Goal: Task Accomplishment & Management: Complete application form

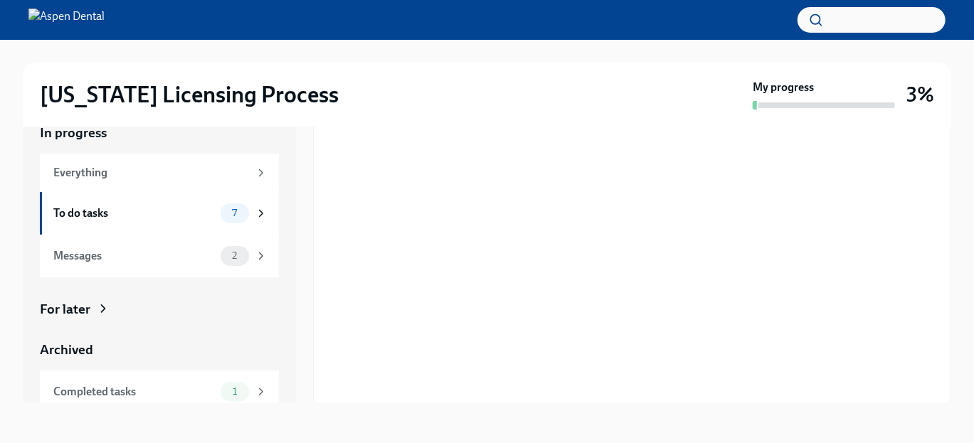
scroll to position [320, 0]
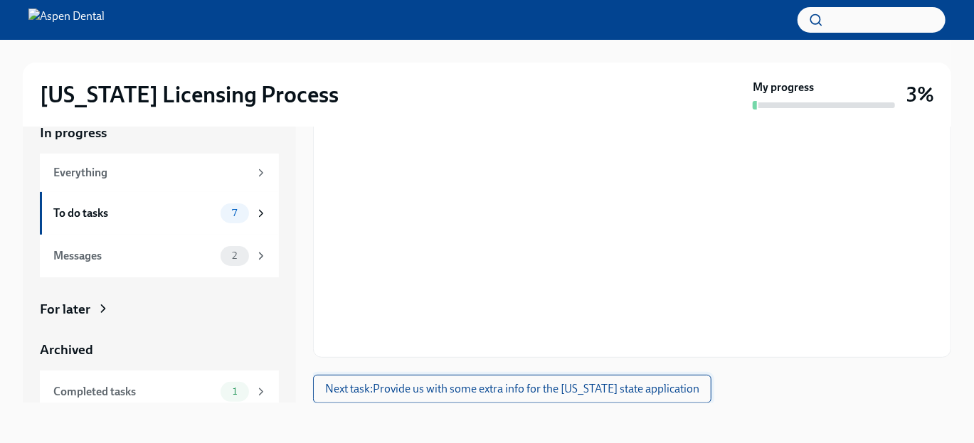
click at [646, 393] on span "Next task : Provide us with some extra info for the [US_STATE] state application" at bounding box center [512, 389] width 374 height 14
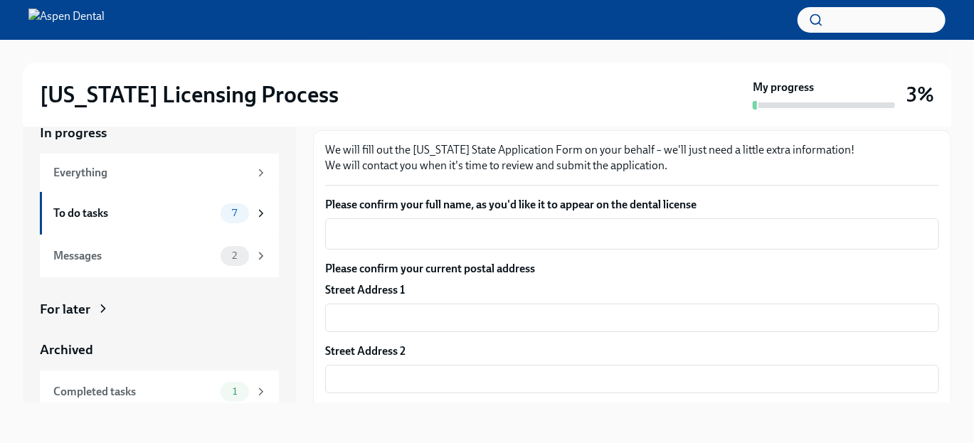
scroll to position [150, 0]
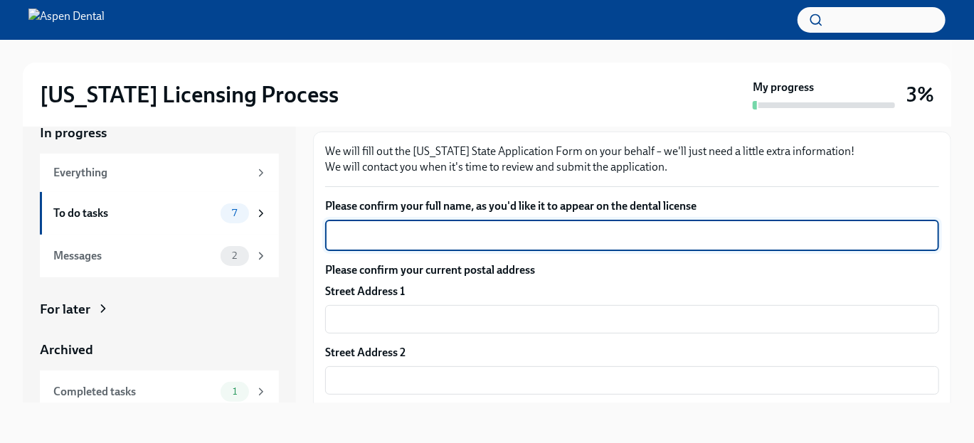
click at [664, 238] on textarea "Please confirm your full name, as you'd like it to appear on the dental license" at bounding box center [632, 235] width 597 height 17
type textarea "[PERSON_NAME]"
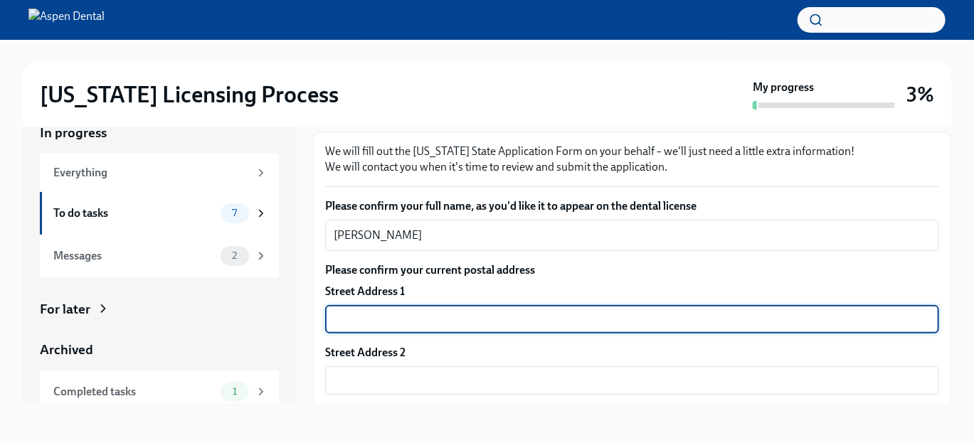
click at [648, 334] on input "text" at bounding box center [632, 319] width 614 height 28
type input "[STREET_ADDRESS][PERSON_NAME]"
type input "Apt 214"
type input "01851"
type input "[PERSON_NAME]"
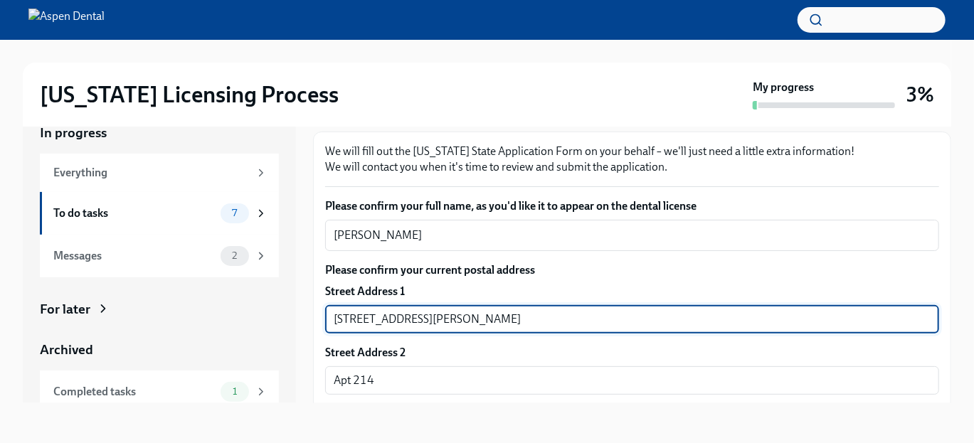
type input "[US_STATE]"
type input "US"
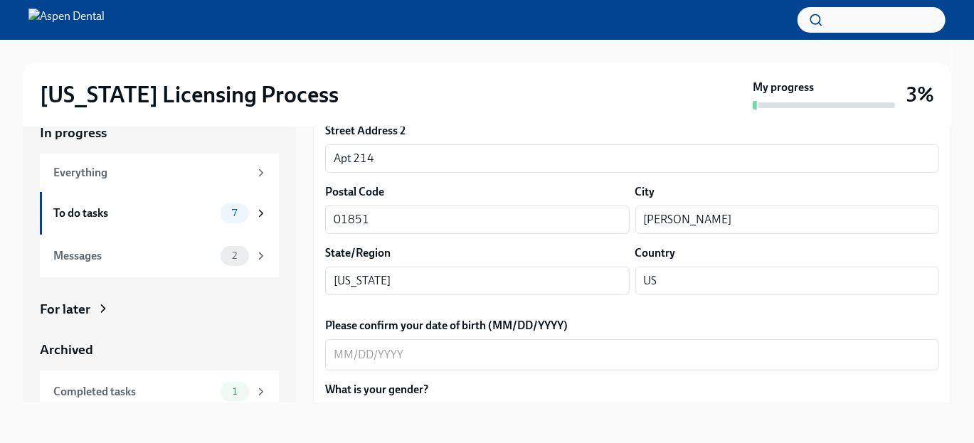
scroll to position [503, 0]
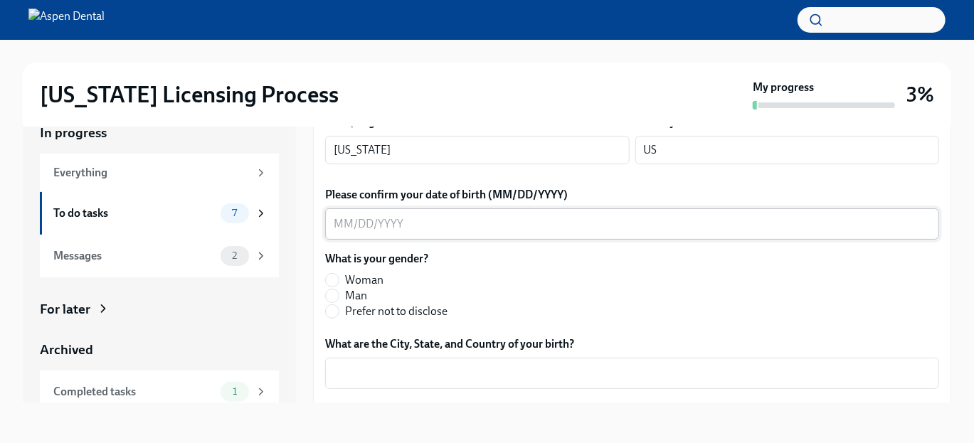
click at [474, 221] on div "x ​" at bounding box center [632, 224] width 614 height 31
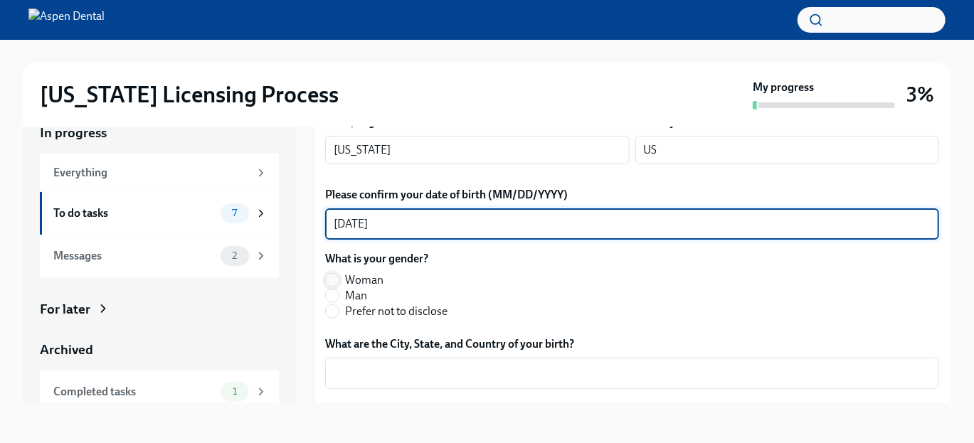
type textarea "[DATE]"
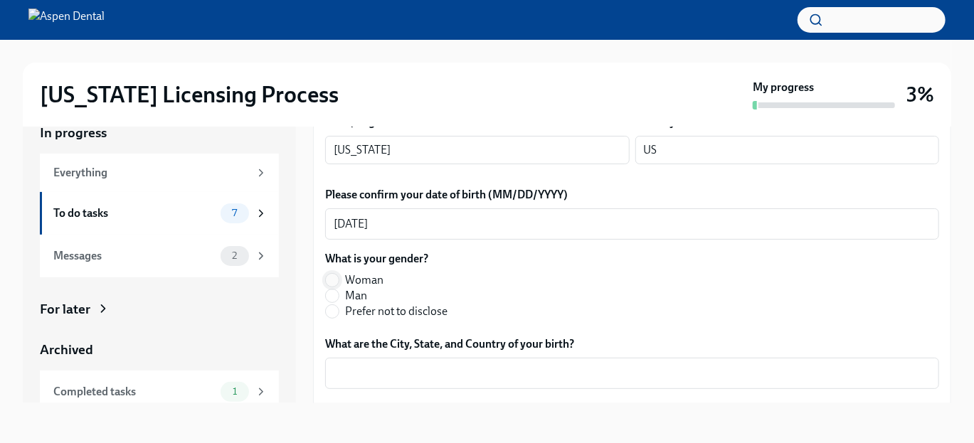
click at [338, 287] on input "Woman" at bounding box center [332, 280] width 13 height 13
radio input "true"
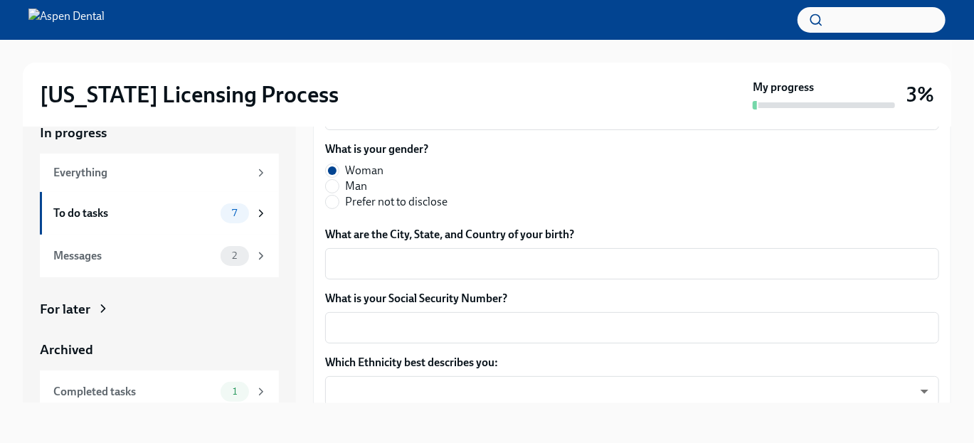
scroll to position [613, 0]
click at [385, 272] on textarea "What are the City, State, and Country of your birth?" at bounding box center [632, 263] width 597 height 17
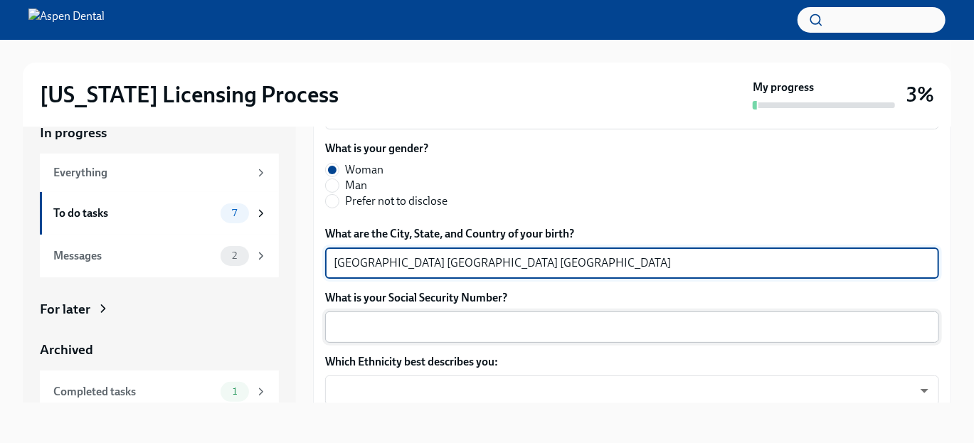
type textarea "[GEOGRAPHIC_DATA] [GEOGRAPHIC_DATA] [GEOGRAPHIC_DATA]"
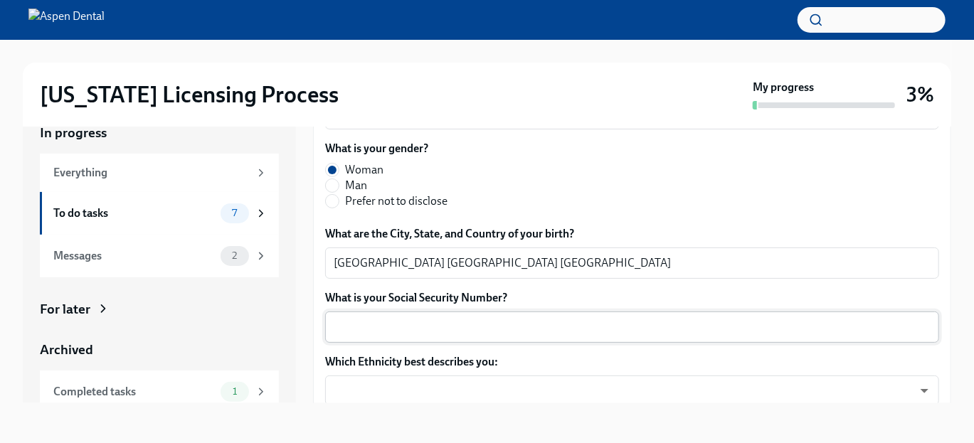
click at [391, 331] on div "x ​" at bounding box center [632, 327] width 614 height 31
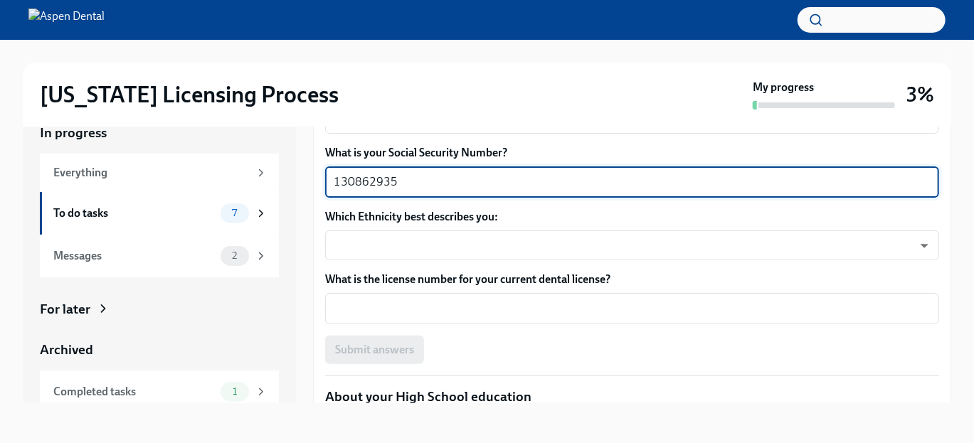
scroll to position [760, 0]
type textarea "130862935"
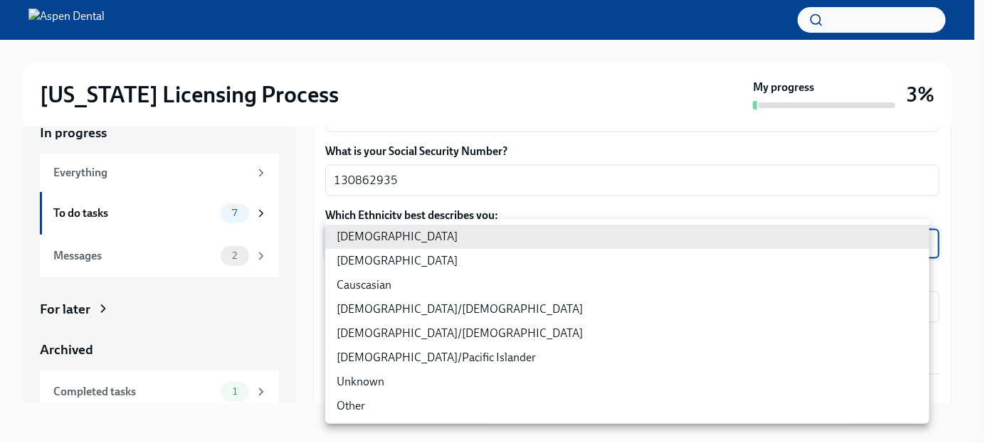
click at [409, 248] on body "[US_STATE] Licensing Process My progress 3% In progress Everything To do tasks …" at bounding box center [492, 208] width 985 height 469
click at [403, 292] on li "Causcasian" at bounding box center [627, 285] width 604 height 24
type input "Sgg7VB5SW"
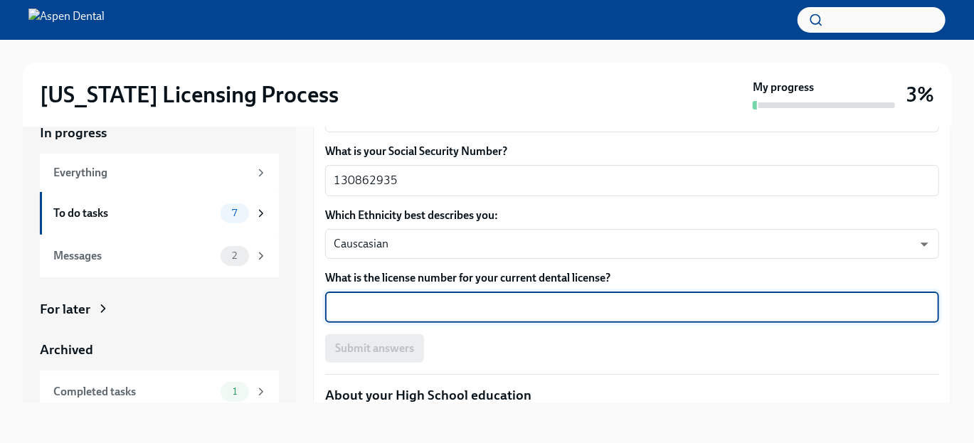
click at [406, 316] on textarea "What is the license number for your current dental license?" at bounding box center [632, 307] width 597 height 17
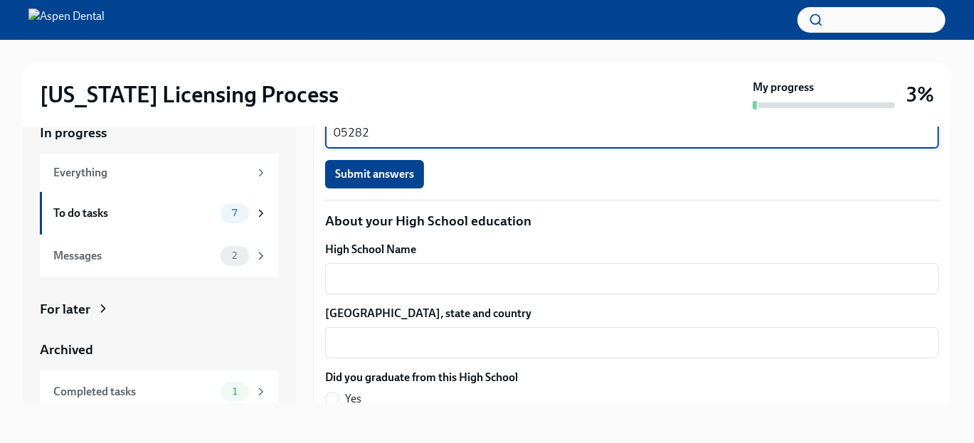
scroll to position [934, 0]
type textarea "05282"
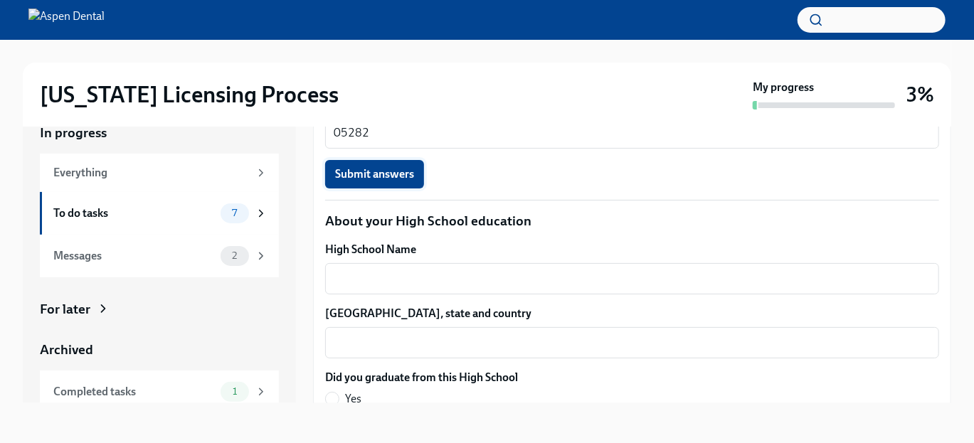
click at [400, 181] on span "Submit answers" at bounding box center [374, 174] width 79 height 14
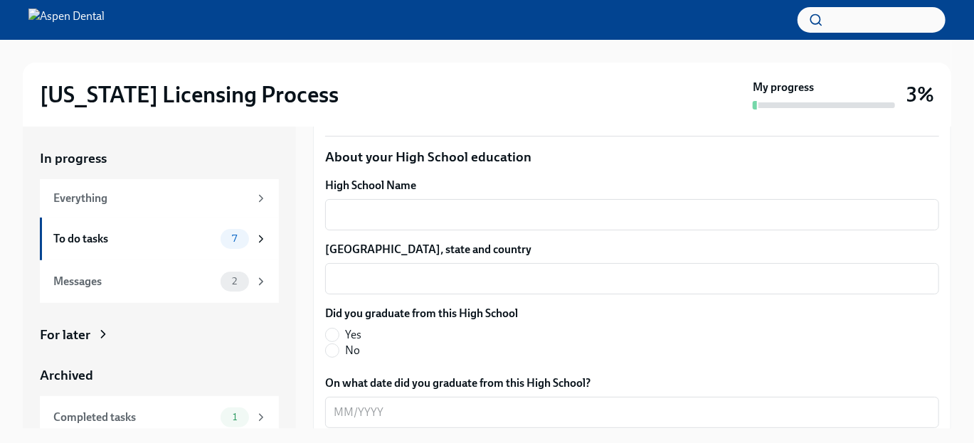
scroll to position [1030, 0]
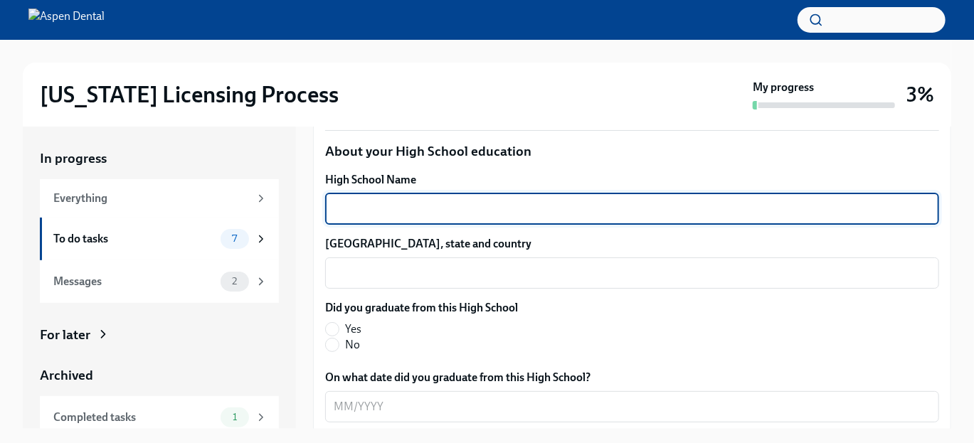
click at [426, 218] on textarea "High School Name" at bounding box center [632, 209] width 597 height 17
type textarea "[GEOGRAPHIC_DATA]"
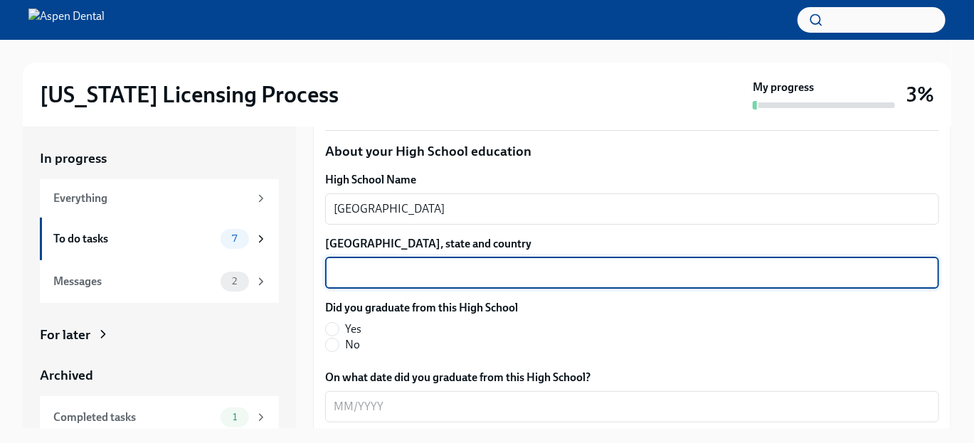
click at [426, 282] on textarea "[GEOGRAPHIC_DATA], state and country" at bounding box center [632, 273] width 597 height 17
type textarea "Spencerport [GEOGRAPHIC_DATA] [GEOGRAPHIC_DATA]"
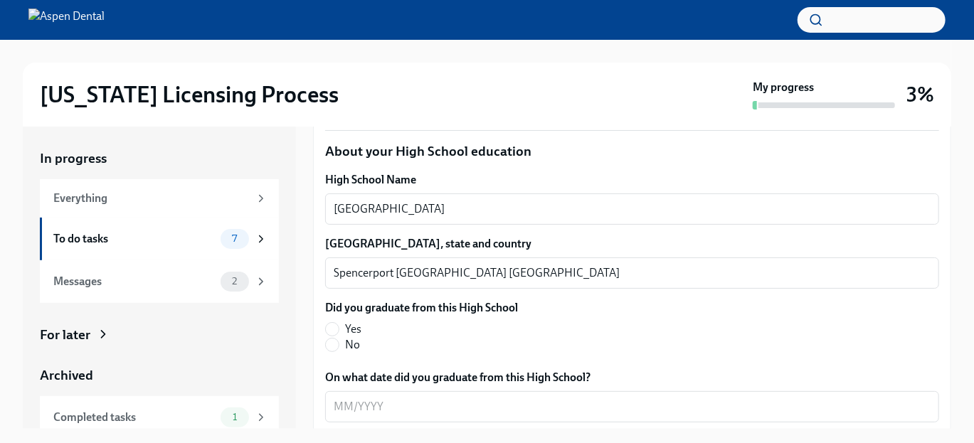
click at [339, 337] on label "Yes" at bounding box center [415, 330] width 181 height 16
click at [339, 336] on input "Yes" at bounding box center [332, 329] width 13 height 13
radio input "true"
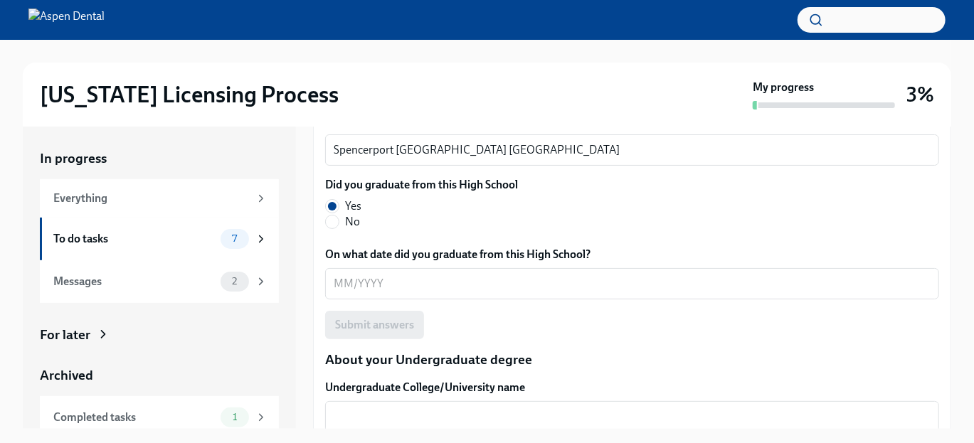
scroll to position [1151, 0]
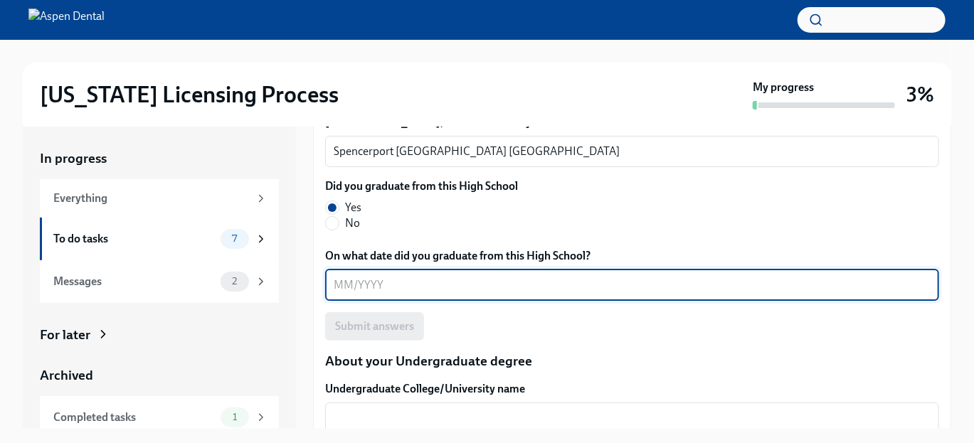
click at [343, 294] on textarea "On what date did you graduate from this High School?" at bounding box center [632, 285] width 597 height 17
click at [351, 294] on textarea "0620" at bounding box center [632, 285] width 597 height 17
click at [387, 294] on textarea "06/20" at bounding box center [632, 285] width 597 height 17
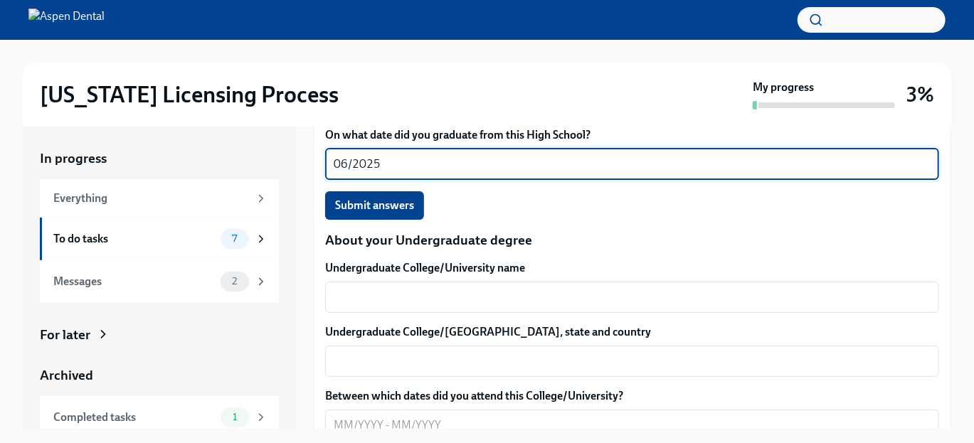
scroll to position [1274, 0]
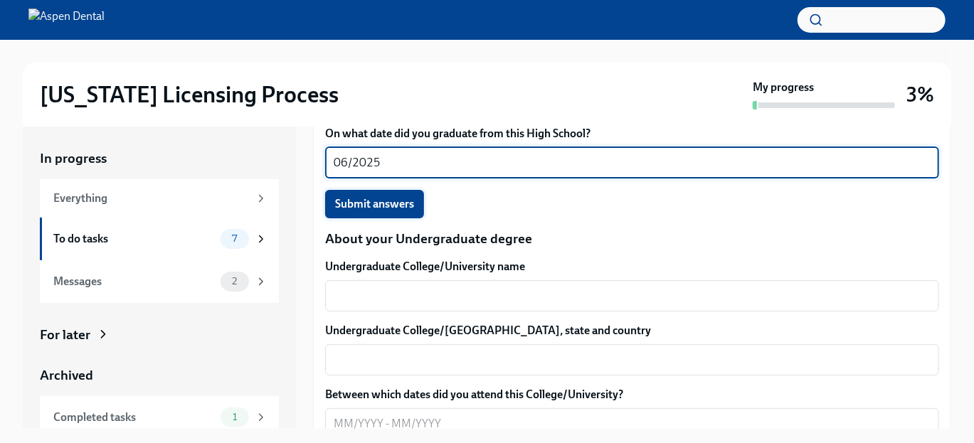
type textarea "06/2025"
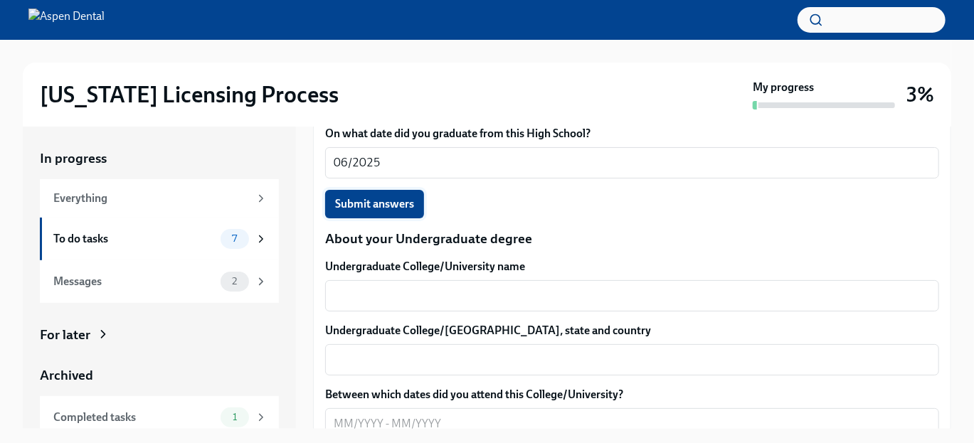
click at [403, 218] on button "Submit answers" at bounding box center [374, 204] width 99 height 28
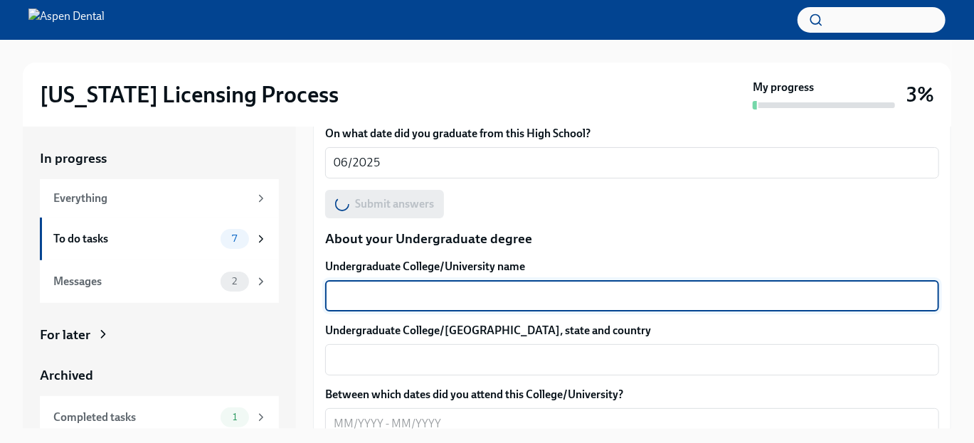
click at [396, 305] on textarea "Undergraduate College/University name" at bounding box center [632, 295] width 597 height 17
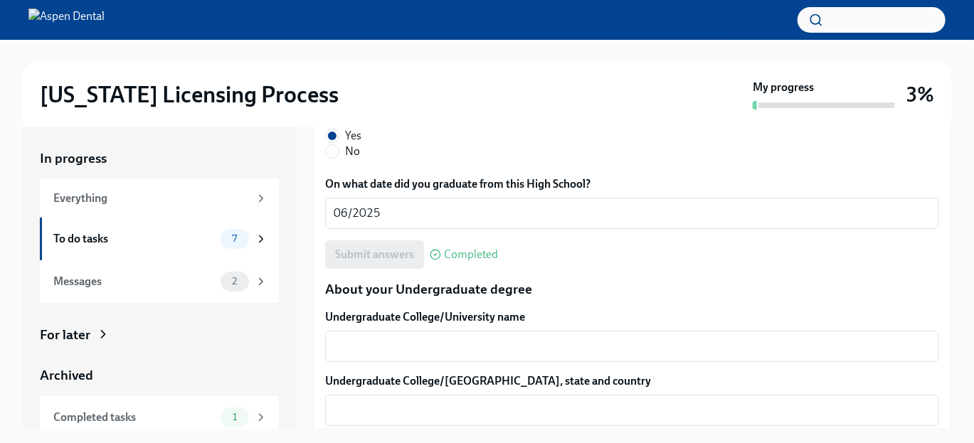
scroll to position [1300, 0]
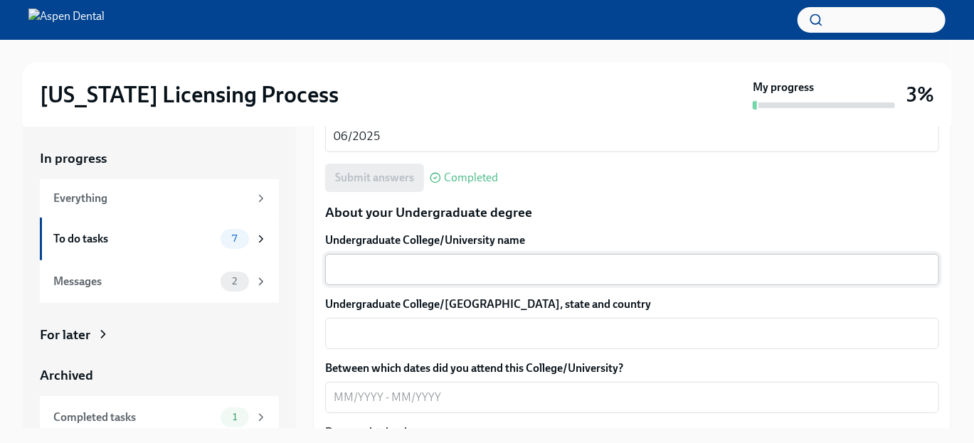
click at [396, 285] on div "x ​" at bounding box center [632, 269] width 614 height 31
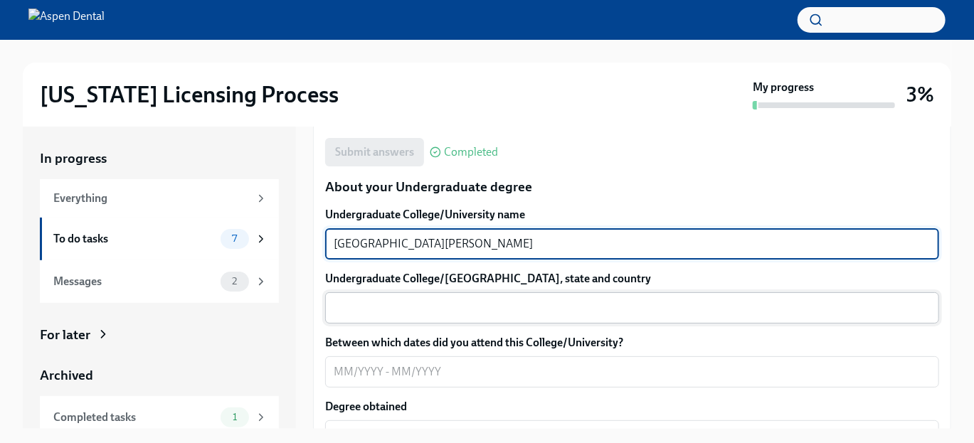
scroll to position [1328, 0]
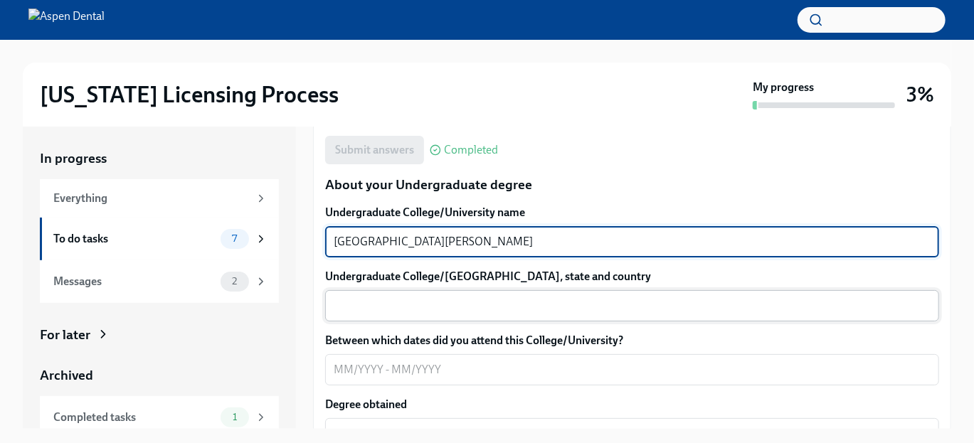
type textarea "[GEOGRAPHIC_DATA][PERSON_NAME]"
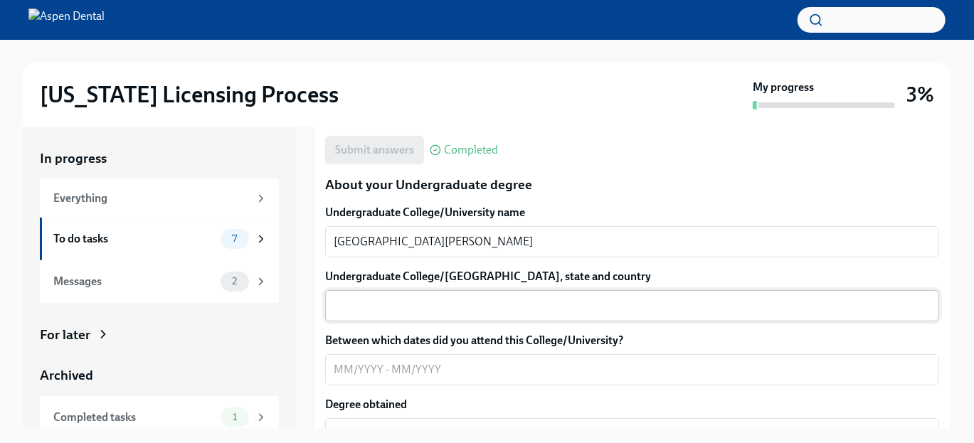
click at [396, 322] on div "x ​" at bounding box center [632, 305] width 614 height 31
click at [403, 322] on div "Rochester x ​" at bounding box center [632, 305] width 614 height 31
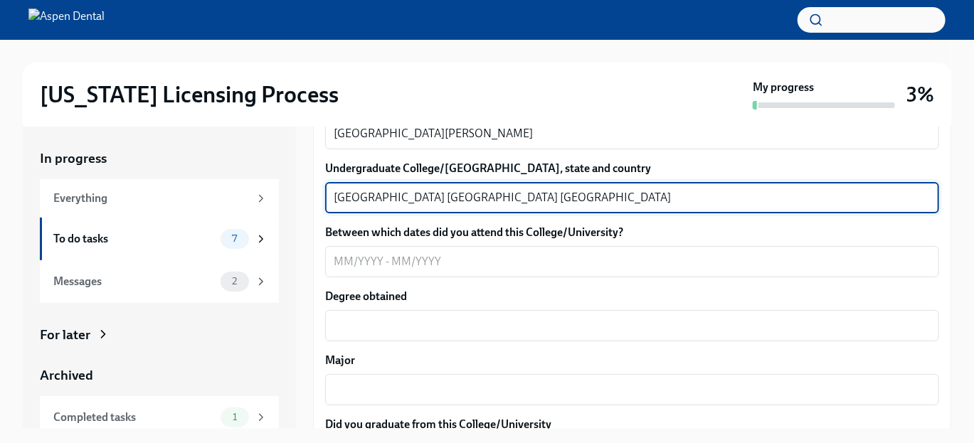
scroll to position [1437, 0]
type textarea "[GEOGRAPHIC_DATA] [GEOGRAPHIC_DATA] [GEOGRAPHIC_DATA]"
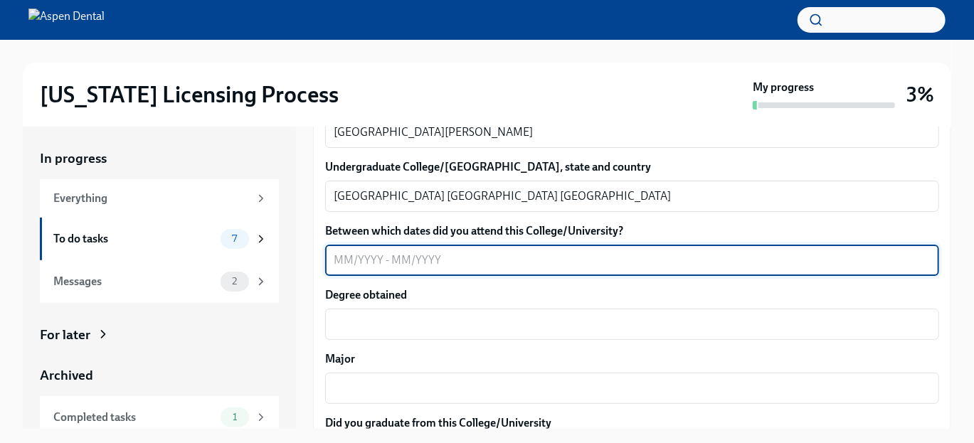
click at [396, 269] on textarea "Between which dates did you attend this College/University?" at bounding box center [632, 260] width 597 height 17
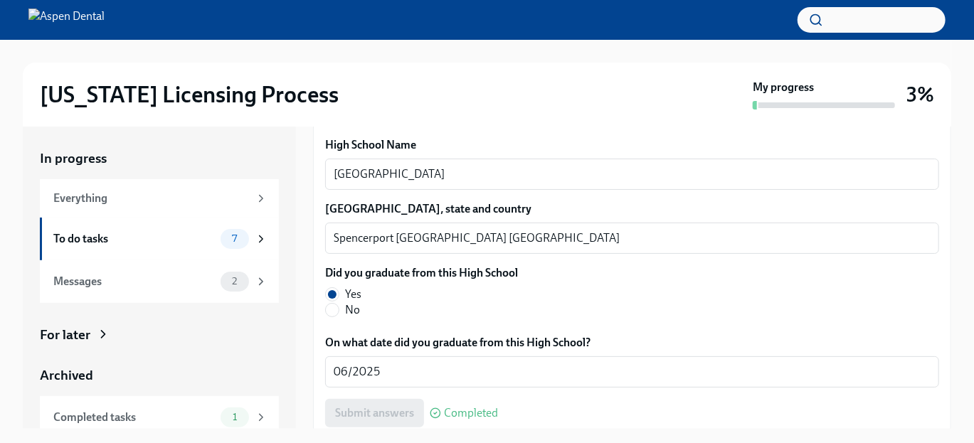
scroll to position [1169, 0]
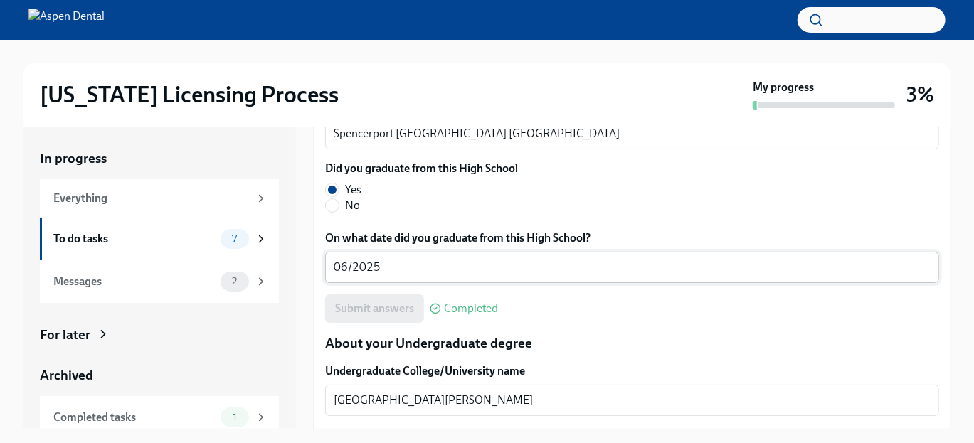
type textarea "09/"
click at [396, 283] on div "06/2025 x ​" at bounding box center [632, 267] width 614 height 31
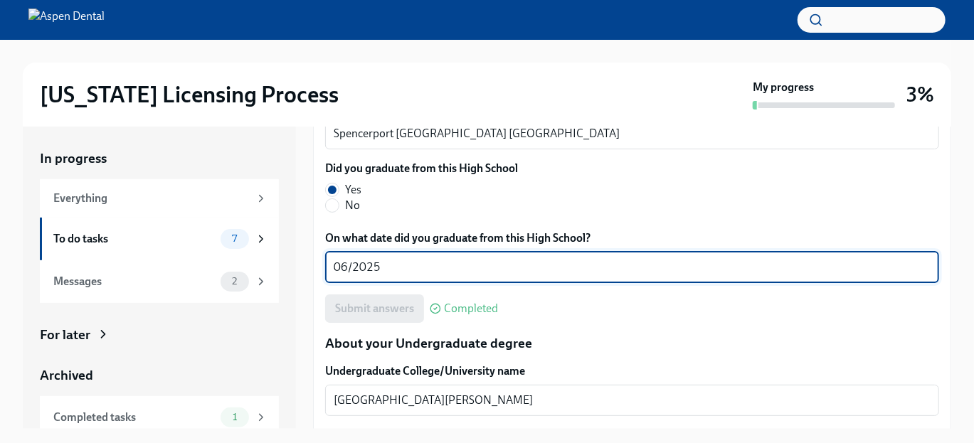
click at [398, 276] on textarea "06/2025" at bounding box center [632, 267] width 597 height 17
type textarea "06/2016"
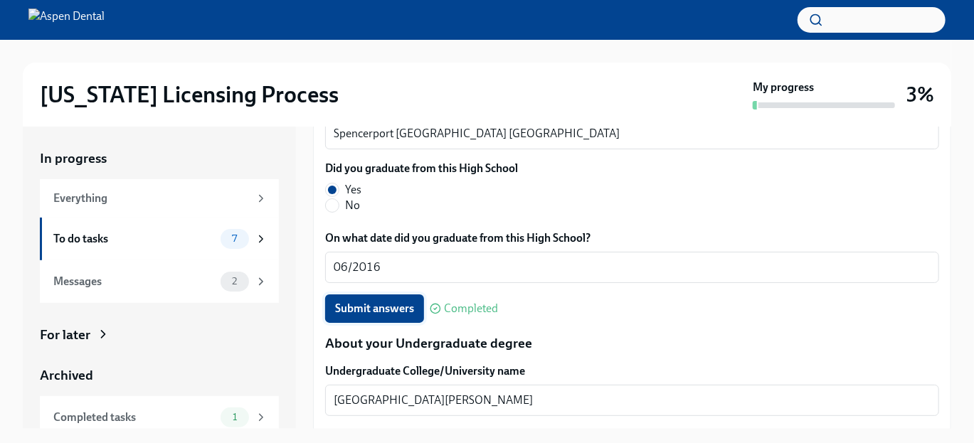
click at [393, 316] on span "Submit answers" at bounding box center [374, 309] width 79 height 14
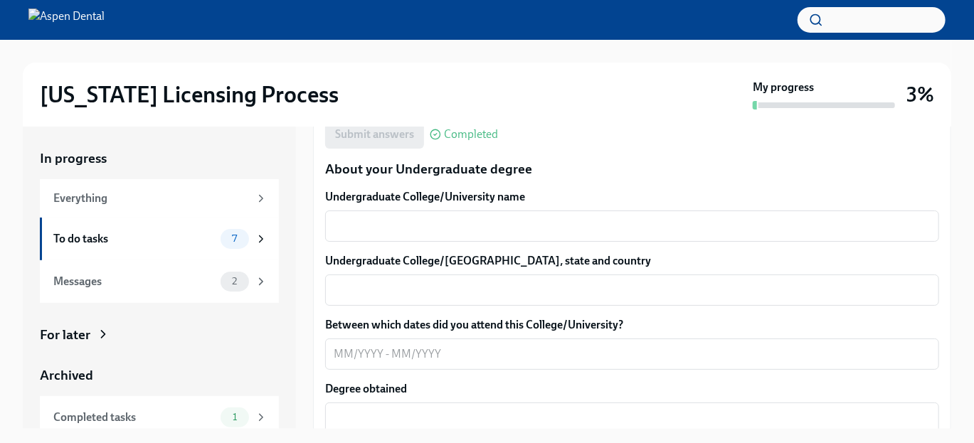
scroll to position [1364, 0]
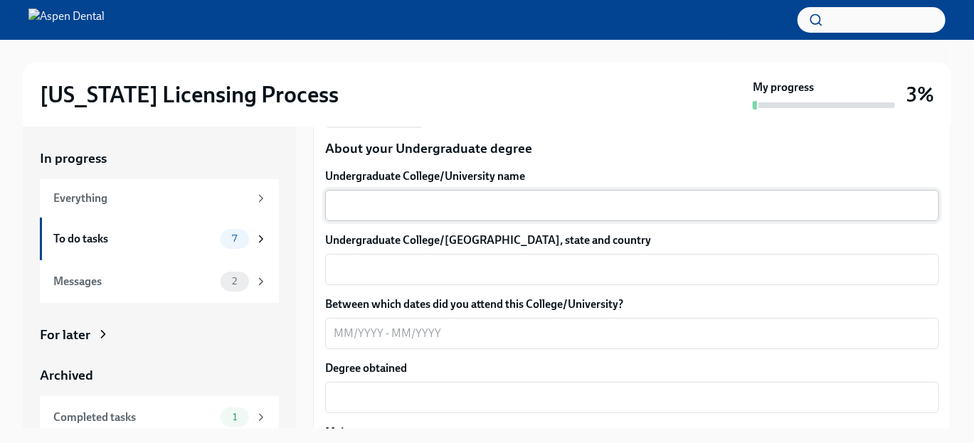
click at [413, 221] on div "x ​" at bounding box center [632, 205] width 614 height 31
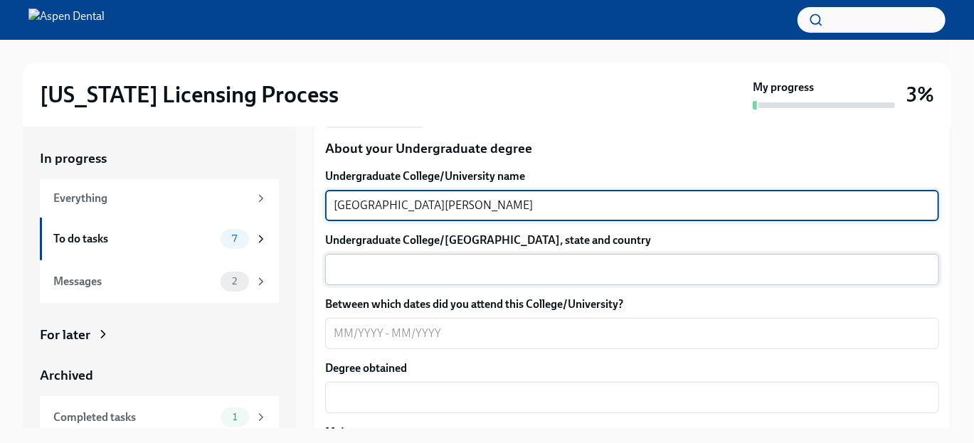
type textarea "[GEOGRAPHIC_DATA][PERSON_NAME]"
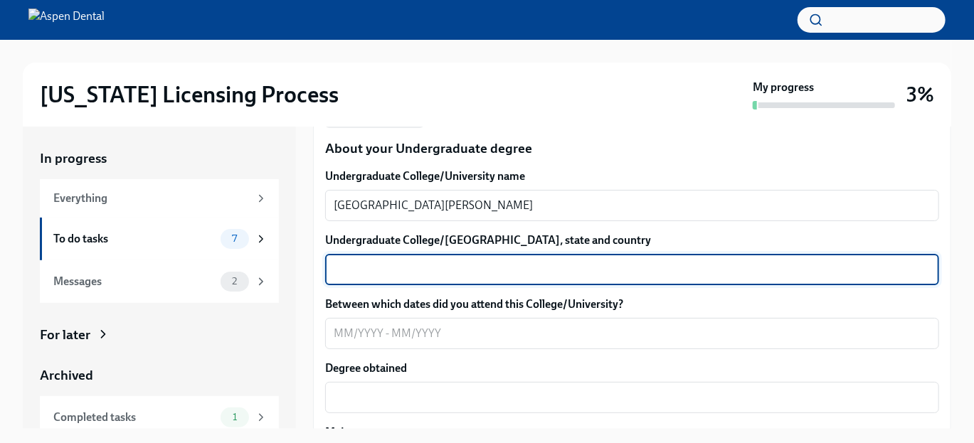
click at [422, 278] on textarea "Undergraduate College/[GEOGRAPHIC_DATA], state and country" at bounding box center [632, 269] width 597 height 17
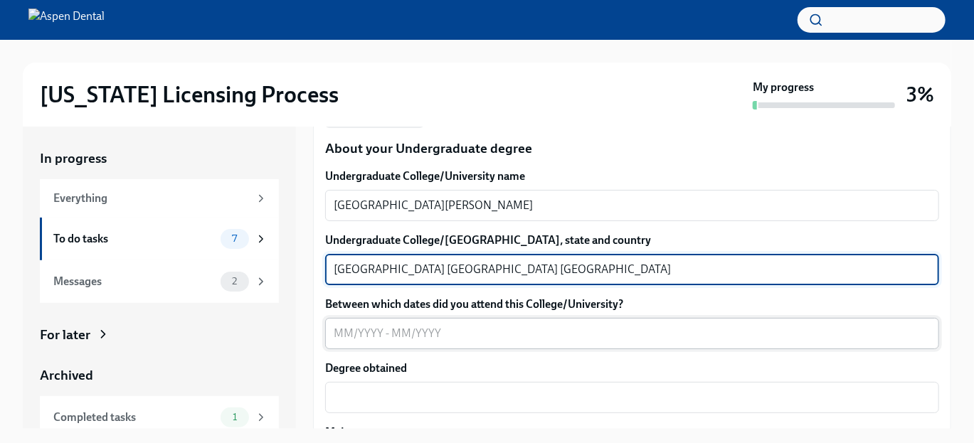
type textarea "[GEOGRAPHIC_DATA] [GEOGRAPHIC_DATA] [GEOGRAPHIC_DATA]"
click at [428, 342] on textarea "Between which dates did you attend this College/University?" at bounding box center [632, 333] width 597 height 17
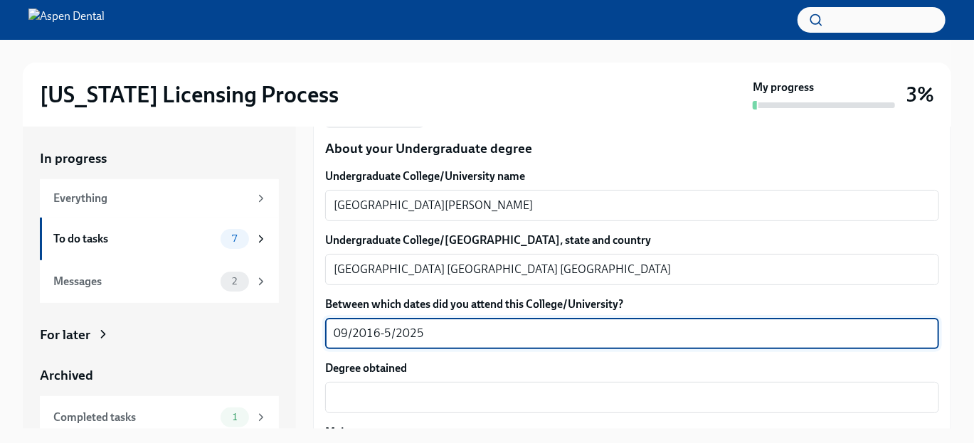
scroll to position [1502, 0]
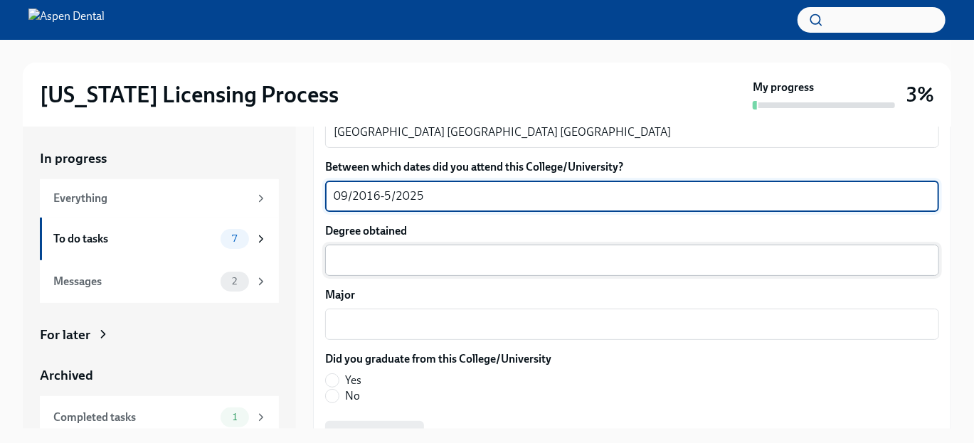
type textarea "09/2016-5/2025"
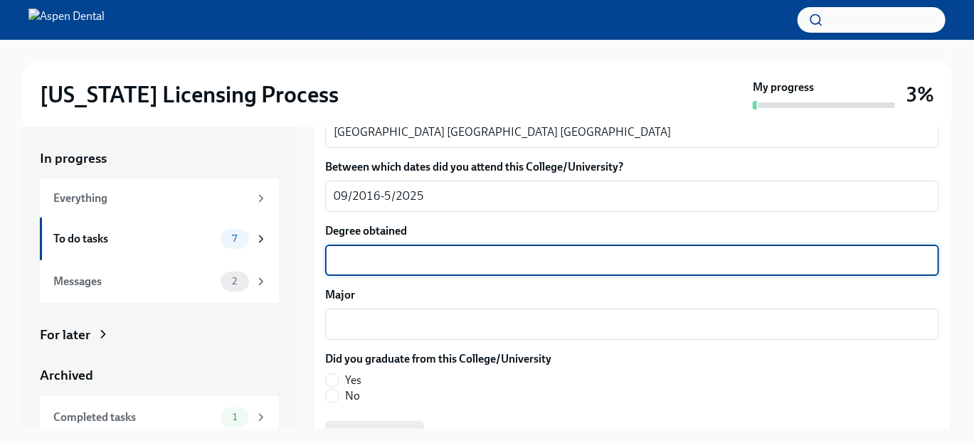
click at [408, 269] on textarea "Degree obtained" at bounding box center [632, 260] width 597 height 17
type textarea "Bachelors"
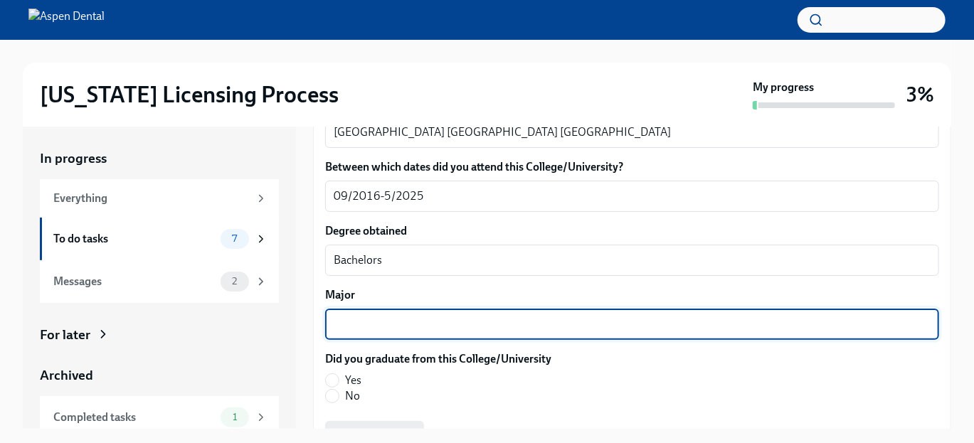
click at [408, 333] on textarea "Major" at bounding box center [632, 324] width 597 height 17
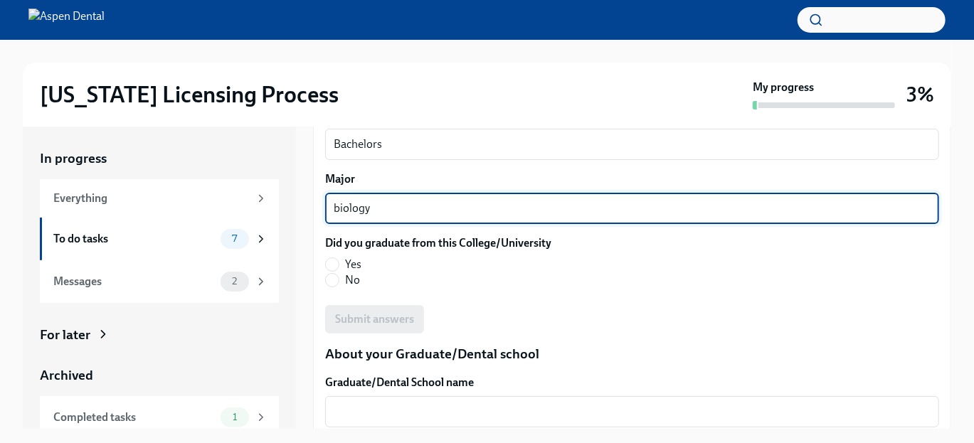
scroll to position [1636, 0]
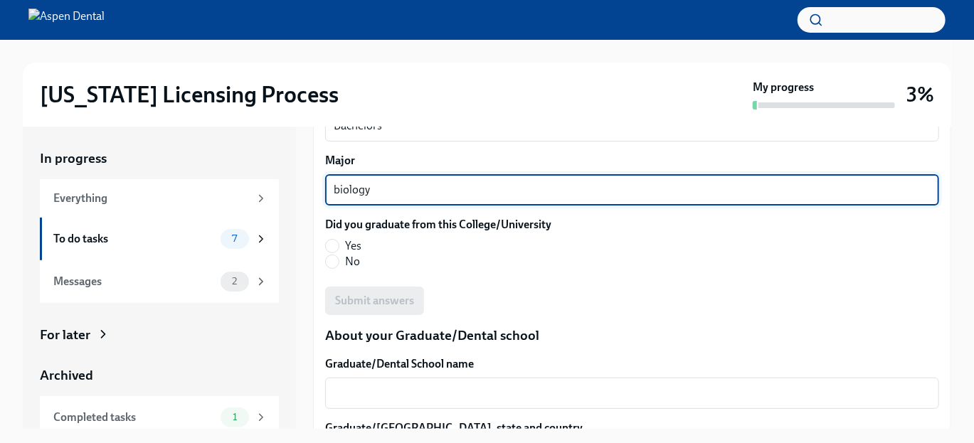
type textarea "biology"
click at [337, 270] on fieldset "Did you graduate from this College/University Yes No" at bounding box center [438, 243] width 226 height 53
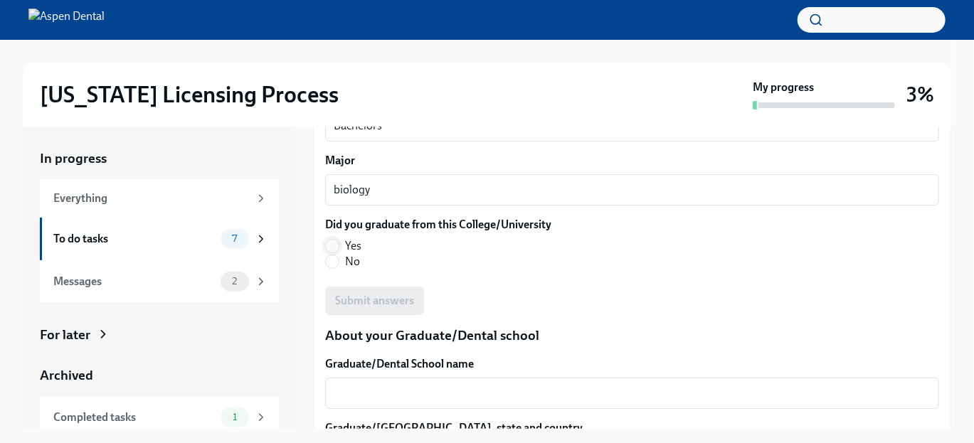
click at [337, 253] on input "Yes" at bounding box center [332, 246] width 13 height 13
radio input "true"
click at [358, 308] on span "Submit answers" at bounding box center [374, 301] width 79 height 14
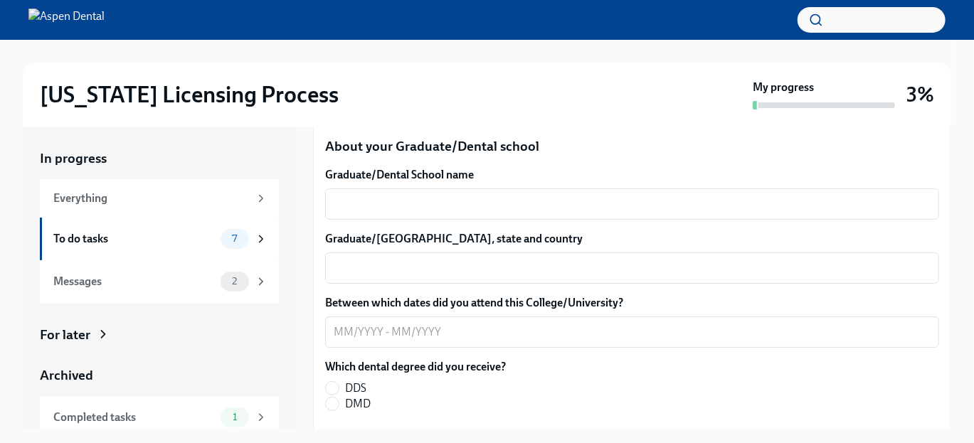
scroll to position [1825, 0]
click at [364, 262] on div "Graduate/Dental School name x ​ Graduate/[GEOGRAPHIC_DATA], state and country x…" at bounding box center [632, 380] width 614 height 424
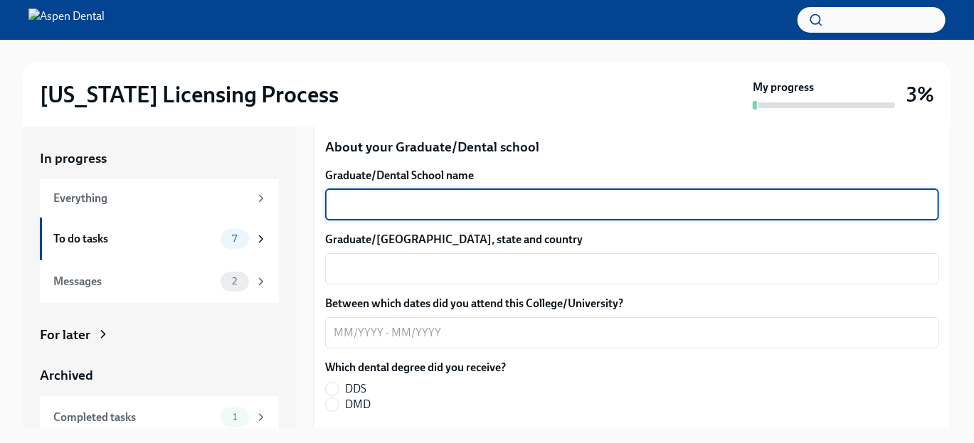
click at [363, 213] on textarea "Graduate/Dental School name" at bounding box center [632, 204] width 597 height 17
type textarea "Boston University School of dental medicine"
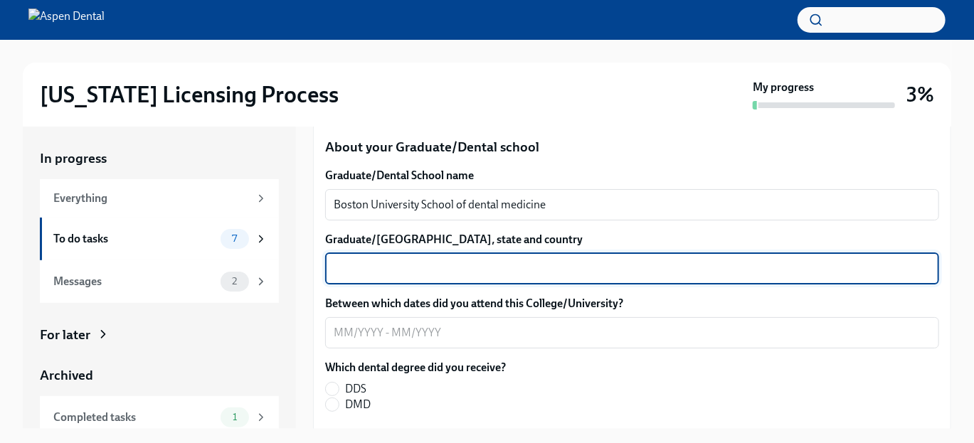
click at [367, 278] on textarea "Graduate/[GEOGRAPHIC_DATA], state and country" at bounding box center [632, 268] width 597 height 17
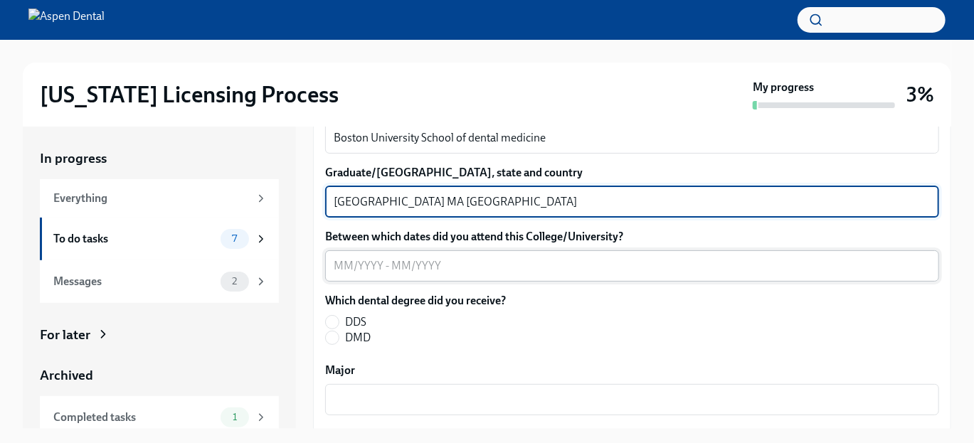
type textarea "[GEOGRAPHIC_DATA] MA [GEOGRAPHIC_DATA]"
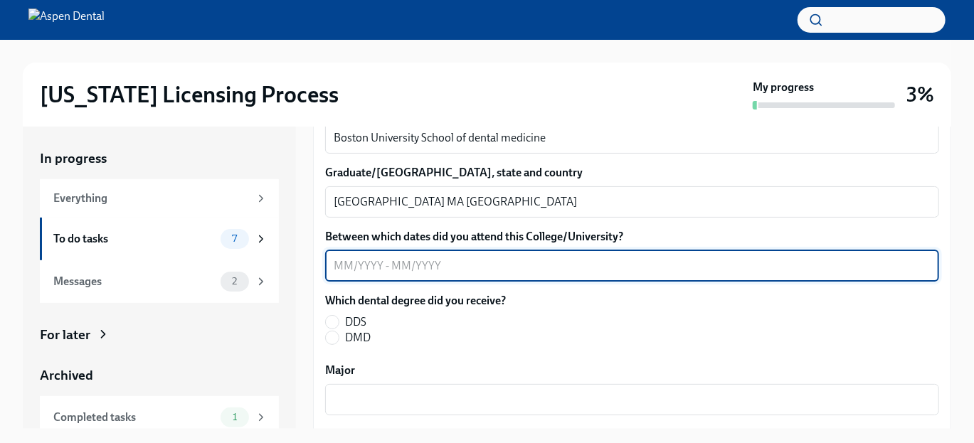
click at [366, 275] on textarea "Between which dates did you attend this College/University?" at bounding box center [632, 266] width 597 height 17
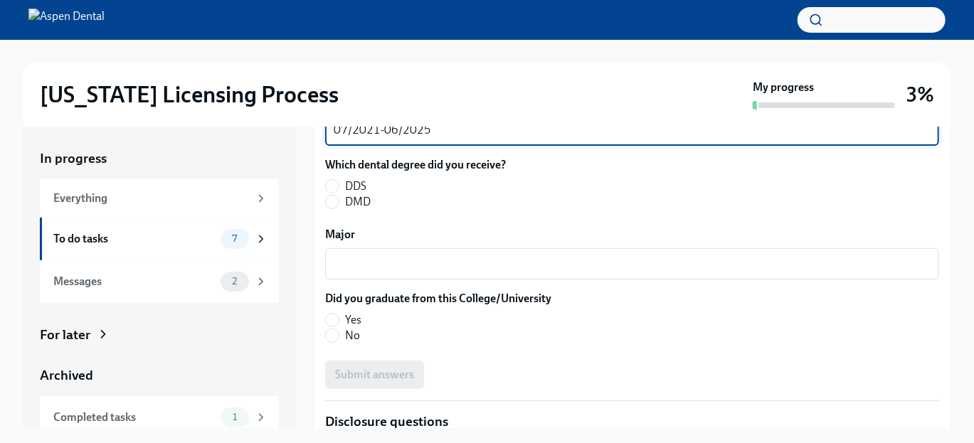
scroll to position [2027, 0]
type textarea "07/2021-06/2025"
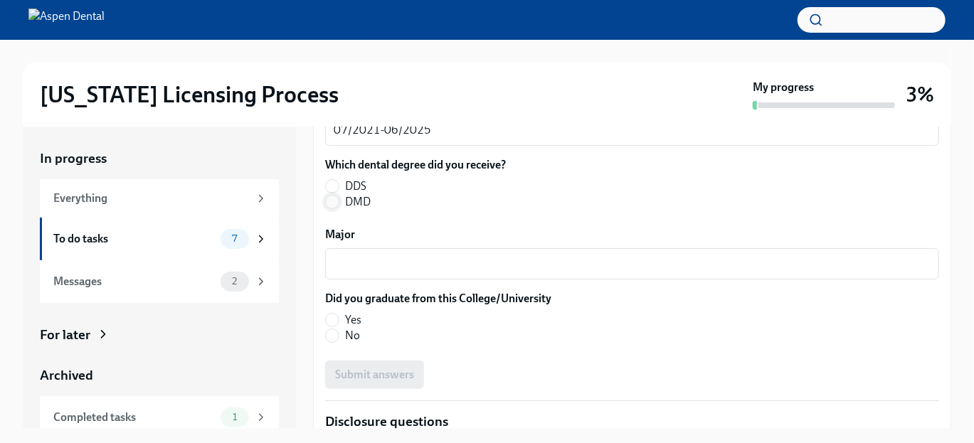
click at [336, 209] on input "DMD" at bounding box center [332, 202] width 13 height 13
radio input "true"
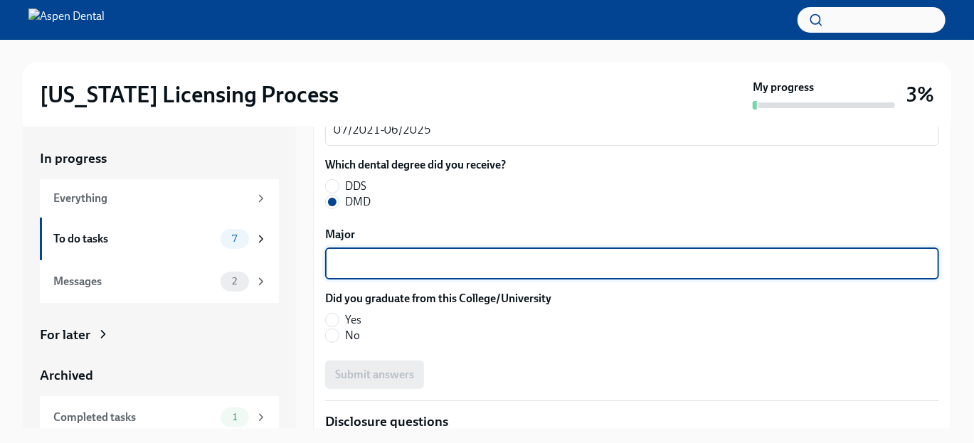
click at [347, 273] on textarea "Major" at bounding box center [632, 263] width 597 height 17
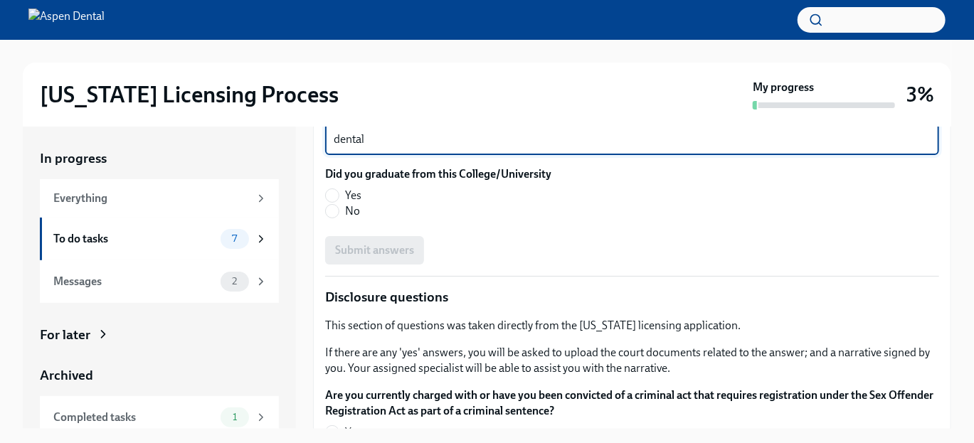
scroll to position [2158, 0]
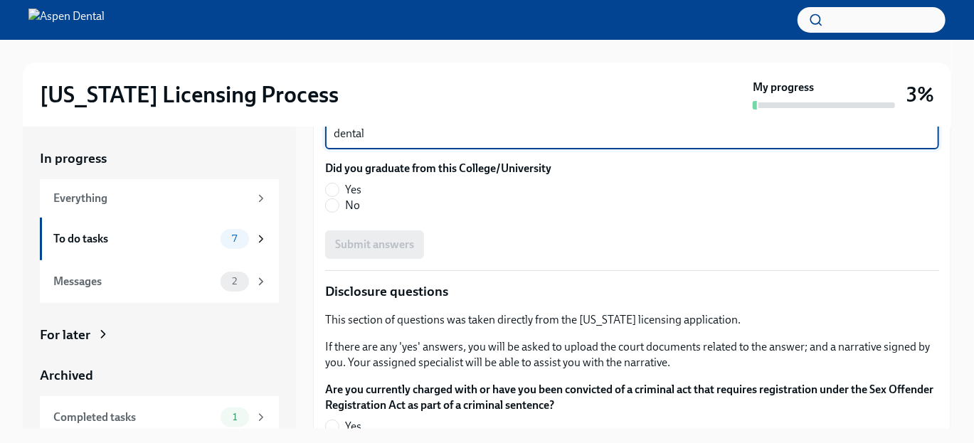
type textarea "dental"
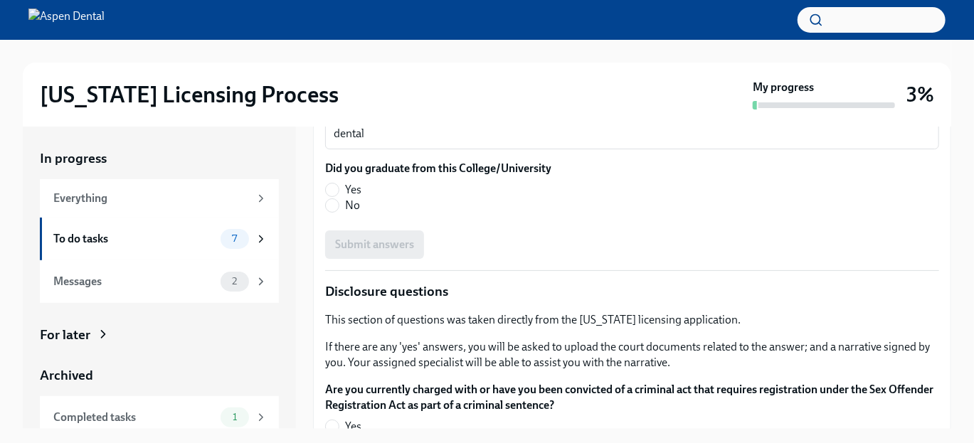
click at [330, 198] on label "Yes" at bounding box center [432, 190] width 215 height 16
click at [330, 196] on input "Yes" at bounding box center [332, 190] width 13 height 13
radio input "true"
click at [363, 252] on span "Submit answers" at bounding box center [374, 245] width 79 height 14
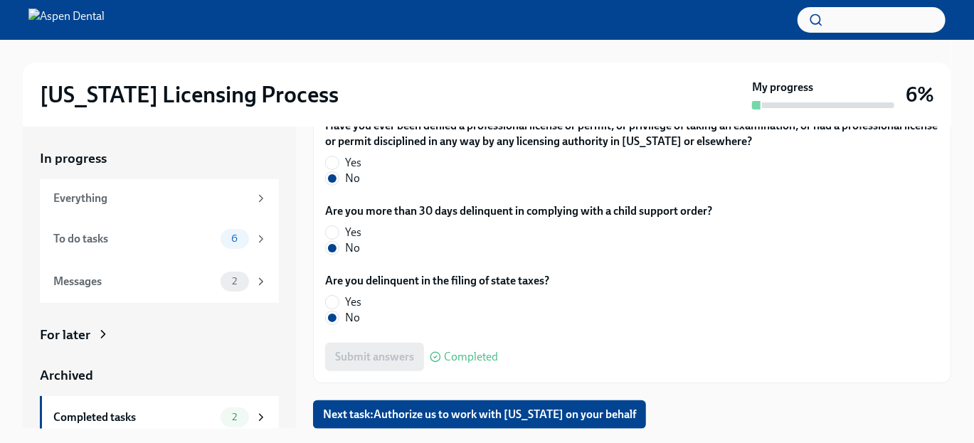
scroll to position [26, 0]
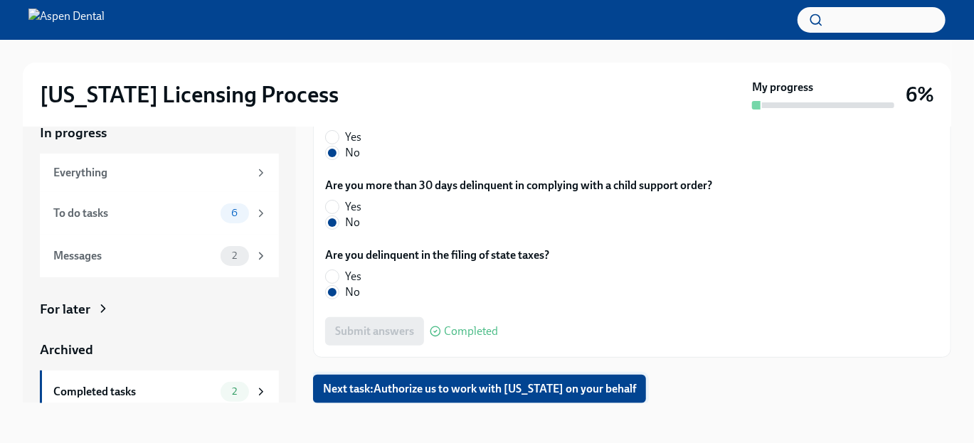
click at [472, 389] on span "Next task : Authorize us to work with [US_STATE] on your behalf" at bounding box center [479, 389] width 313 height 14
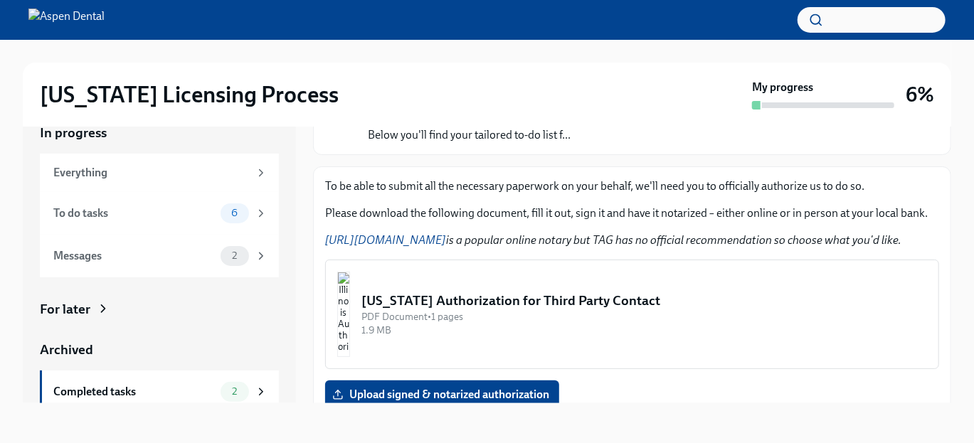
scroll to position [122, 0]
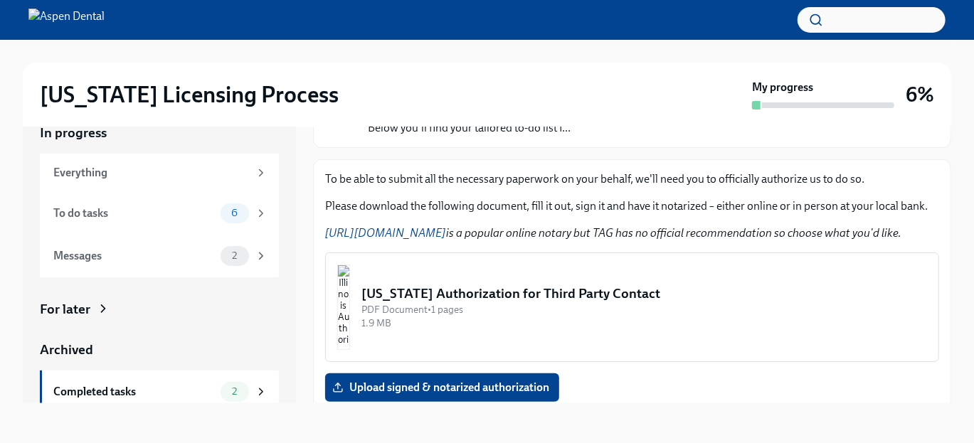
click at [430, 240] on link "[URL][DOMAIN_NAME]" at bounding box center [385, 233] width 121 height 14
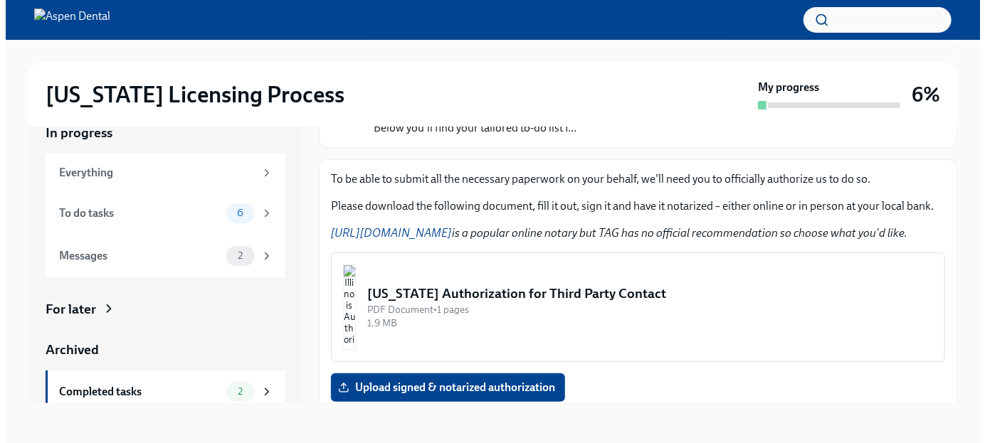
scroll to position [218, 0]
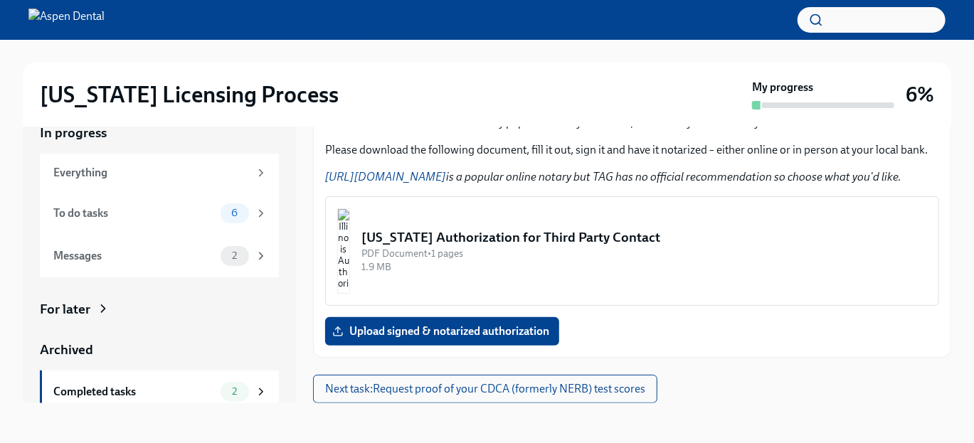
click at [542, 241] on div "[US_STATE] Authorization for Third Party Contact" at bounding box center [645, 237] width 566 height 19
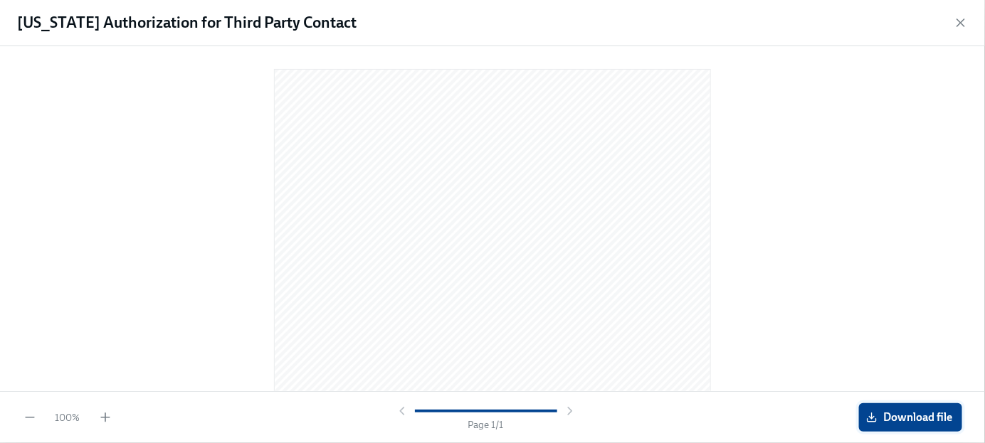
click at [896, 421] on span "Download file" at bounding box center [910, 418] width 83 height 14
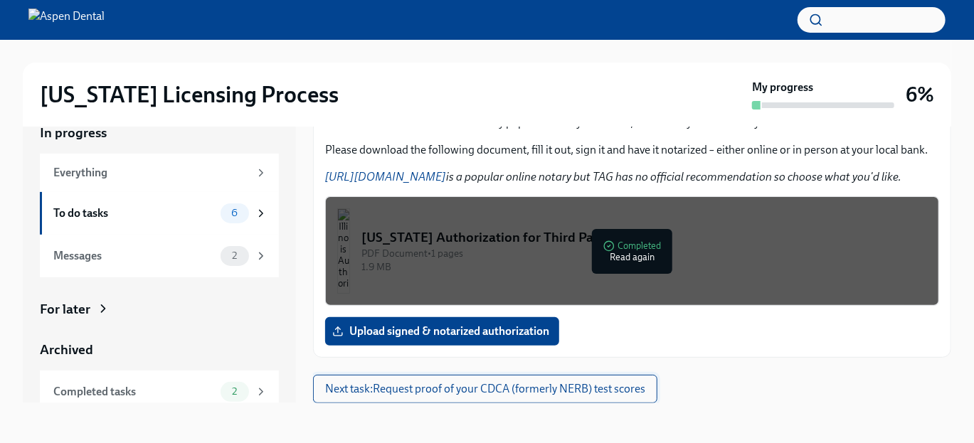
click at [502, 391] on span "Next task : Request proof of your CDCA (formerly NERB) test scores" at bounding box center [485, 389] width 320 height 14
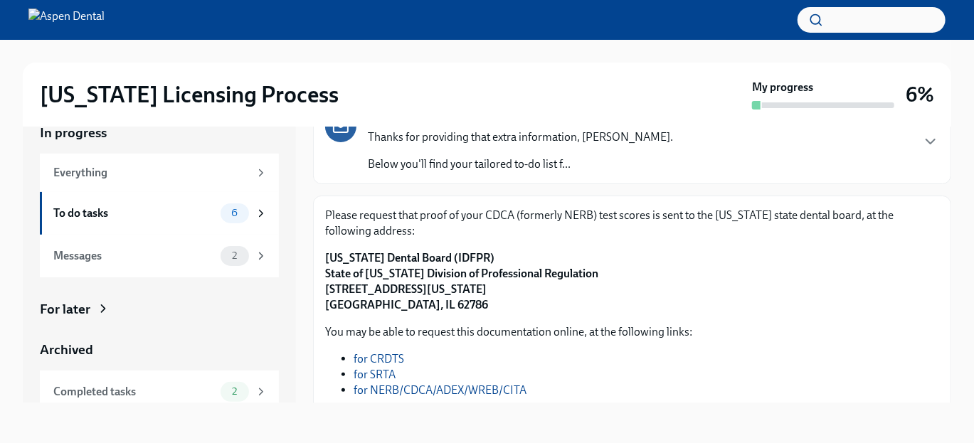
scroll to position [90, 0]
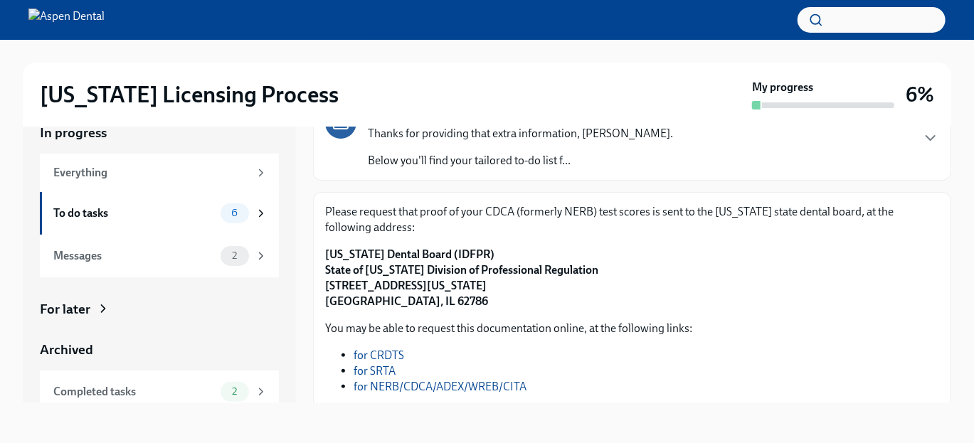
click at [332, 260] on strong "[US_STATE] Dental Board (IDFPR) State of [US_STATE] Division of Professional Re…" at bounding box center [461, 278] width 273 height 60
click at [334, 260] on strong "[US_STATE] Dental Board (IDFPR) State of [US_STATE] Division of Professional Re…" at bounding box center [461, 278] width 273 height 60
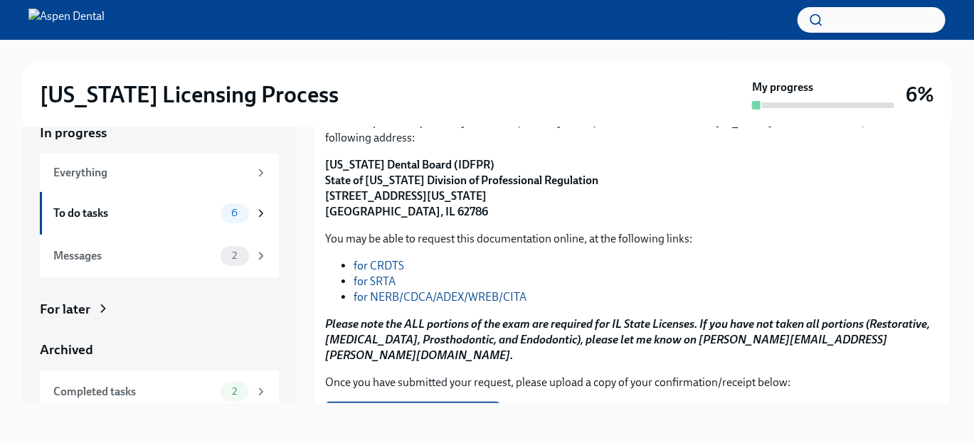
scroll to position [179, 0]
drag, startPoint x: 327, startPoint y: 167, endPoint x: 482, endPoint y: 165, distance: 155.9
click at [482, 165] on p "[US_STATE] Dental Board (IDFPR) State of [US_STATE] Division of Professional Re…" at bounding box center [632, 188] width 614 height 63
click at [485, 167] on p "[US_STATE] Dental Board (IDFPR) State of [US_STATE] Division of Professional Re…" at bounding box center [632, 188] width 614 height 63
click at [485, 174] on p "[US_STATE] Dental Board (IDFPR) State of [US_STATE] Division of Professional Re…" at bounding box center [632, 188] width 614 height 63
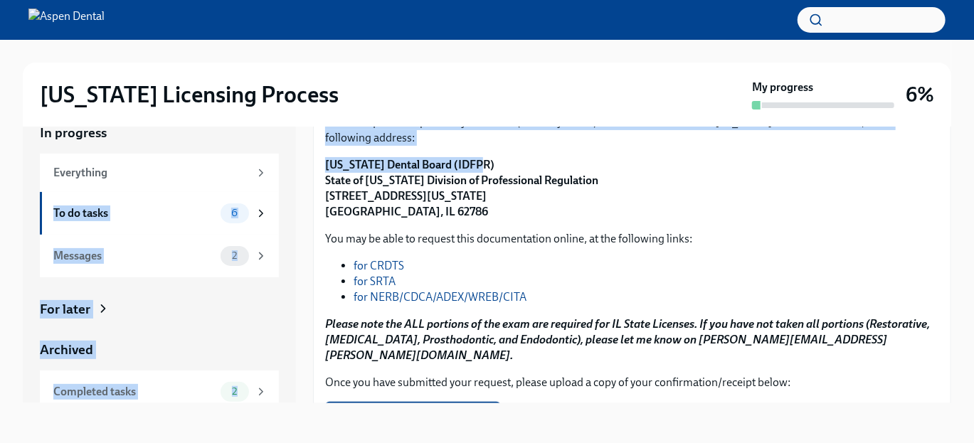
drag, startPoint x: 479, startPoint y: 171, endPoint x: 295, endPoint y: 169, distance: 183.6
click at [295, 169] on div "In progress Everything To do tasks 6 Messages 2 For later Archived Completed ta…" at bounding box center [487, 252] width 929 height 302
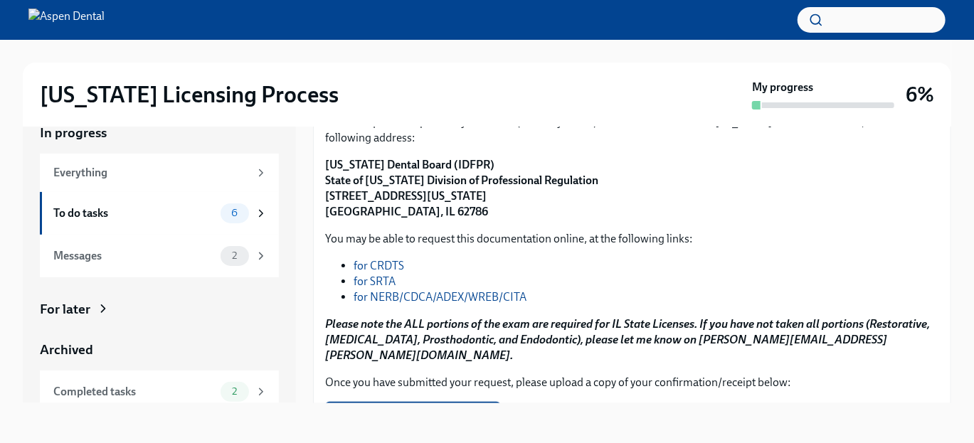
click at [394, 184] on strong "[US_STATE] Dental Board (IDFPR) State of [US_STATE] Division of Professional Re…" at bounding box center [461, 188] width 273 height 60
drag, startPoint x: 322, startPoint y: 171, endPoint x: 485, endPoint y: 168, distance: 162.3
click at [485, 168] on div "Please request that proof of your CDCA (formerly NERB) test scores is sent to t…" at bounding box center [632, 272] width 638 height 340
copy strong "[US_STATE] Dental Board (IDFPR)"
drag, startPoint x: 327, startPoint y: 186, endPoint x: 596, endPoint y: 187, distance: 269.7
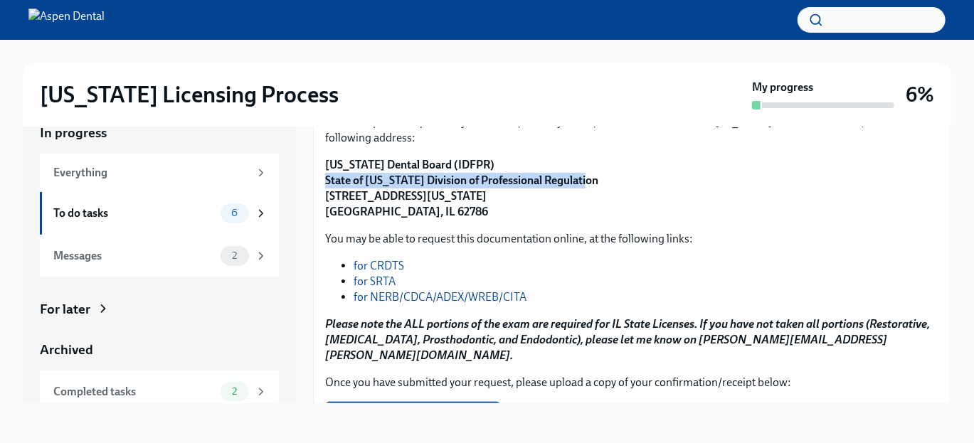
click at [596, 187] on p "[US_STATE] Dental Board (IDFPR) State of [US_STATE] Division of Professional Re…" at bounding box center [632, 188] width 614 height 63
copy strong "State of [US_STATE] Division of Professional Regulation"
drag, startPoint x: 325, startPoint y: 204, endPoint x: 511, endPoint y: 203, distance: 186.4
click at [511, 203] on p "[US_STATE] Dental Board (IDFPR) State of [US_STATE] Division of Professional Re…" at bounding box center [632, 188] width 614 height 63
copy strong "[STREET_ADDRESS][US_STATE]"
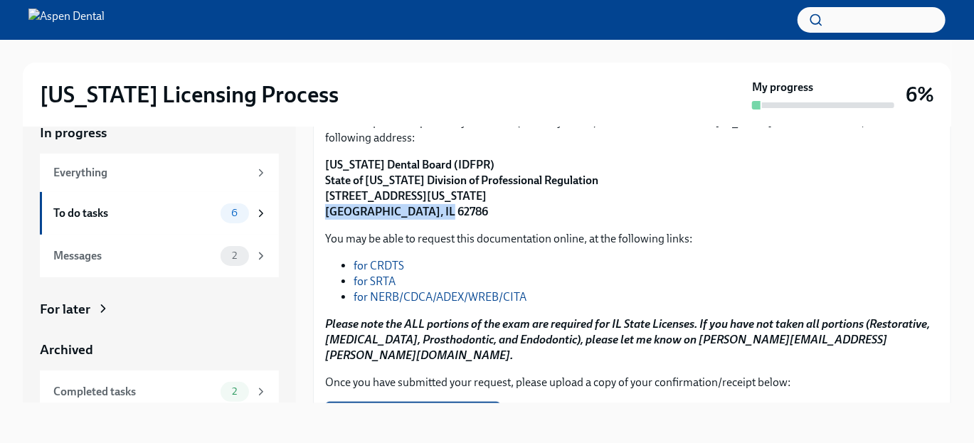
drag, startPoint x: 324, startPoint y: 219, endPoint x: 465, endPoint y: 231, distance: 141.4
click at [465, 231] on div "Please request that proof of your CDCA (formerly NERB) test scores is sent to t…" at bounding box center [632, 272] width 638 height 340
copy strong "[GEOGRAPHIC_DATA], IL 62786"
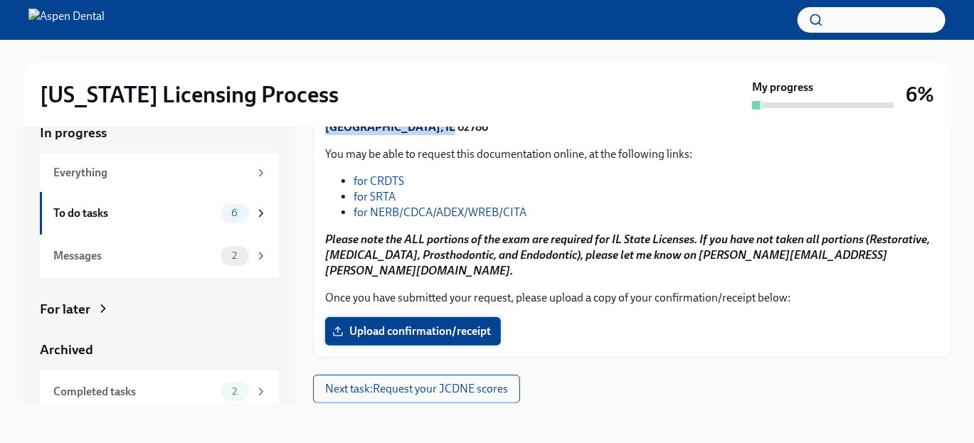
click at [435, 332] on span "Upload confirmation/receipt" at bounding box center [413, 332] width 156 height 14
click at [0, 0] on input "Upload confirmation/receipt" at bounding box center [0, 0] width 0 height 0
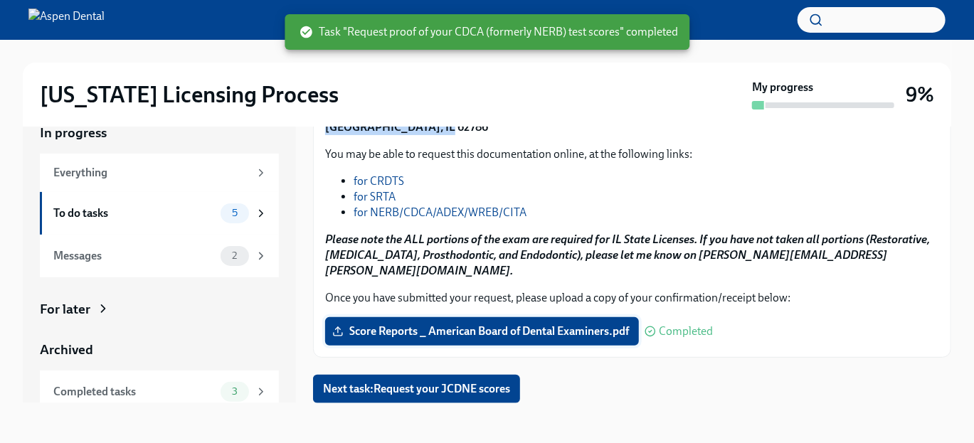
click at [591, 331] on span "Score Reports _ American Board of Dental Examiners.pdf" at bounding box center [482, 332] width 294 height 14
click at [0, 0] on input "Score Reports _ American Board of Dental Examiners.pdf" at bounding box center [0, 0] width 0 height 0
click at [448, 387] on span "Next task : Request your JCDNE scores" at bounding box center [416, 389] width 187 height 14
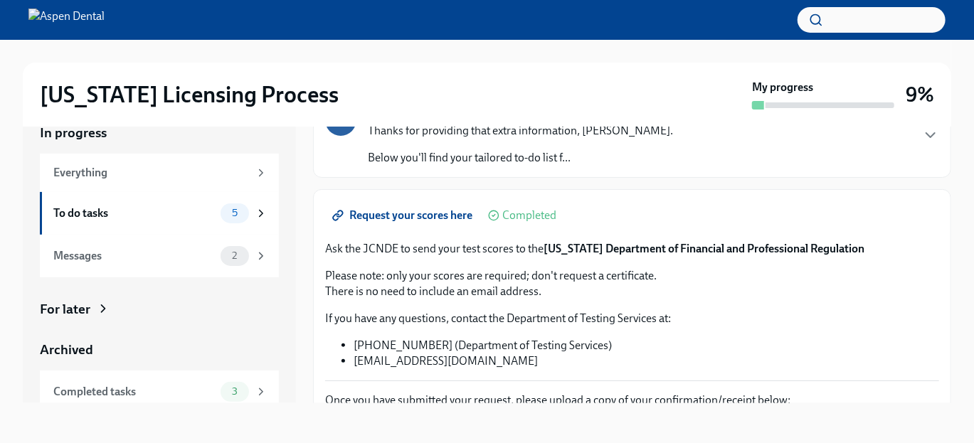
scroll to position [92, 0]
click at [460, 223] on span "Request your scores here" at bounding box center [403, 216] width 137 height 14
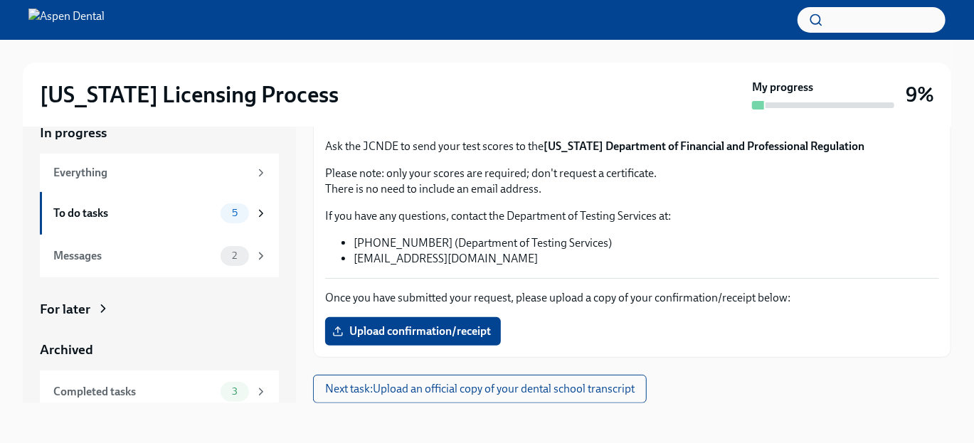
scroll to position [206, 0]
click at [451, 332] on span "Upload confirmation/receipt" at bounding box center [413, 332] width 156 height 14
click at [0, 0] on input "Upload confirmation/receipt" at bounding box center [0, 0] width 0 height 0
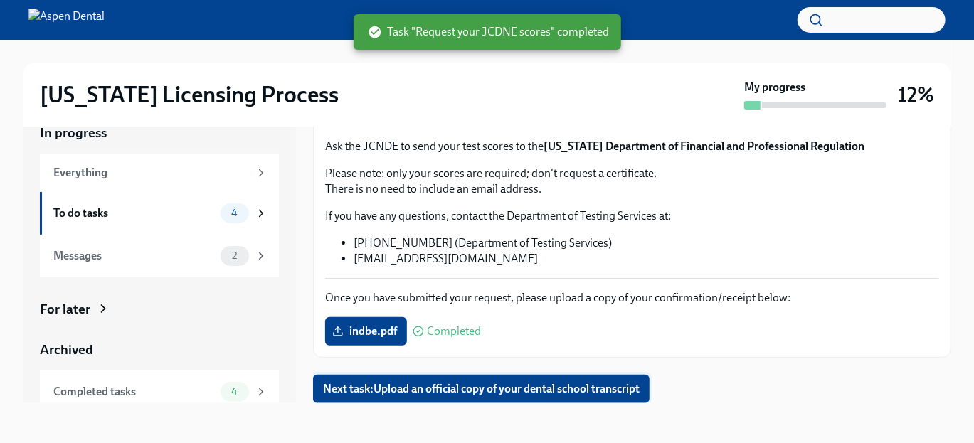
click at [434, 386] on span "Next task : Upload an official copy of your dental school transcript" at bounding box center [481, 389] width 317 height 14
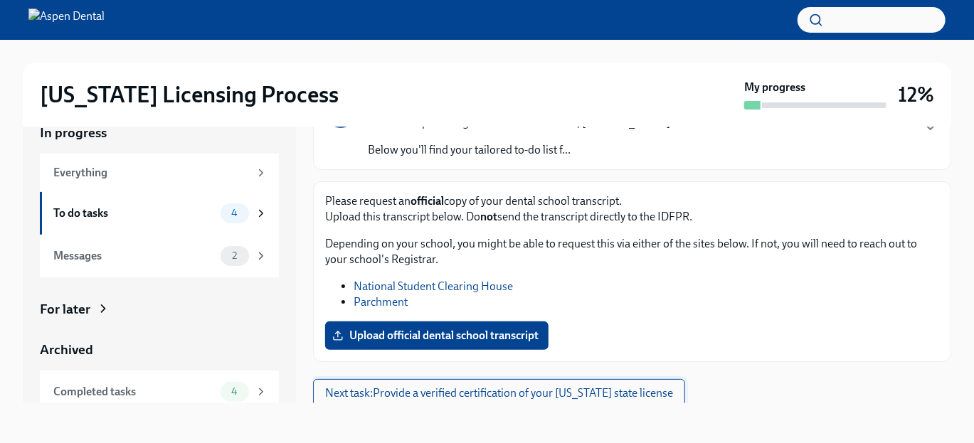
scroll to position [115, 0]
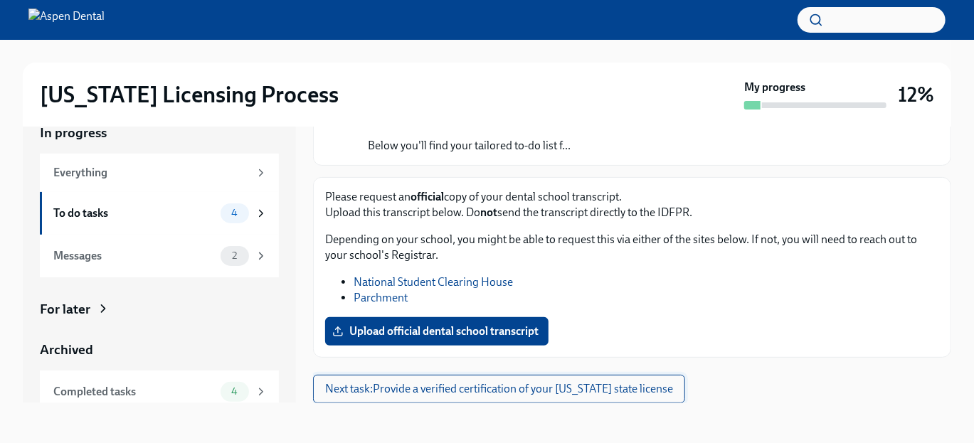
click at [475, 394] on span "Next task : Provide a verified certification of your [US_STATE] state license" at bounding box center [499, 389] width 348 height 14
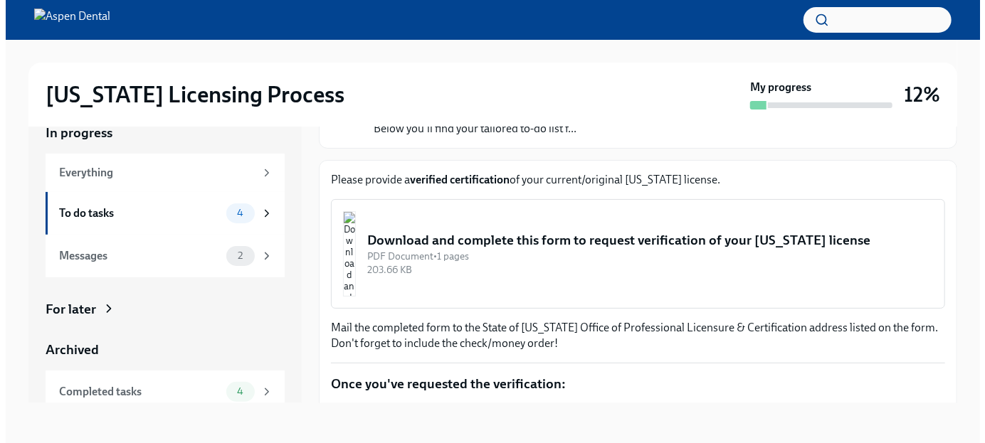
scroll to position [120, 0]
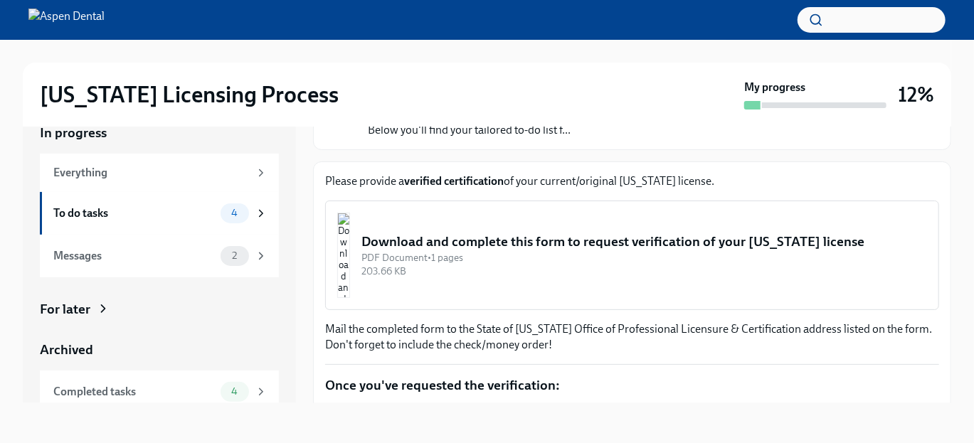
click at [482, 265] on div "PDF Document • 1 pages" at bounding box center [645, 258] width 566 height 14
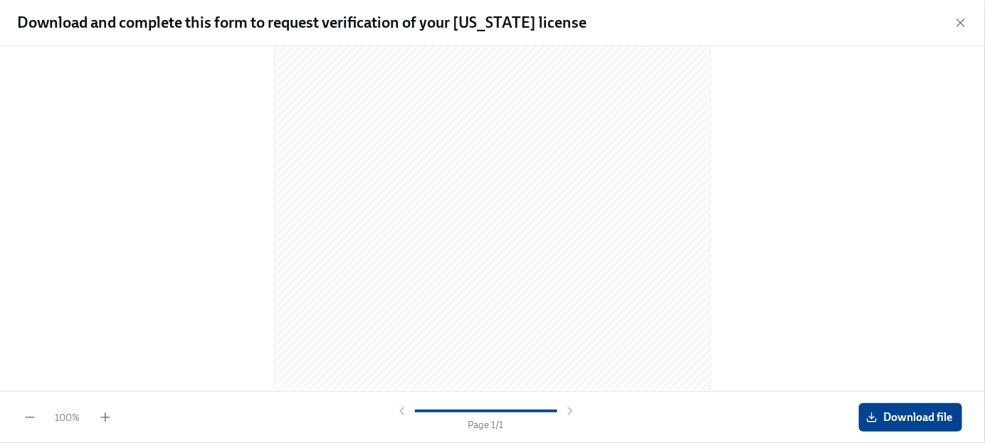
scroll to position [242, 0]
click at [895, 413] on span "Download file" at bounding box center [910, 418] width 83 height 14
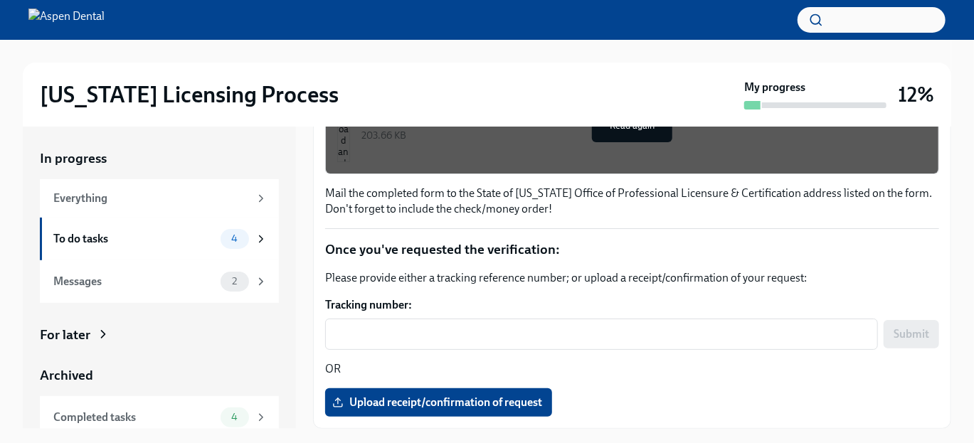
scroll to position [26, 0]
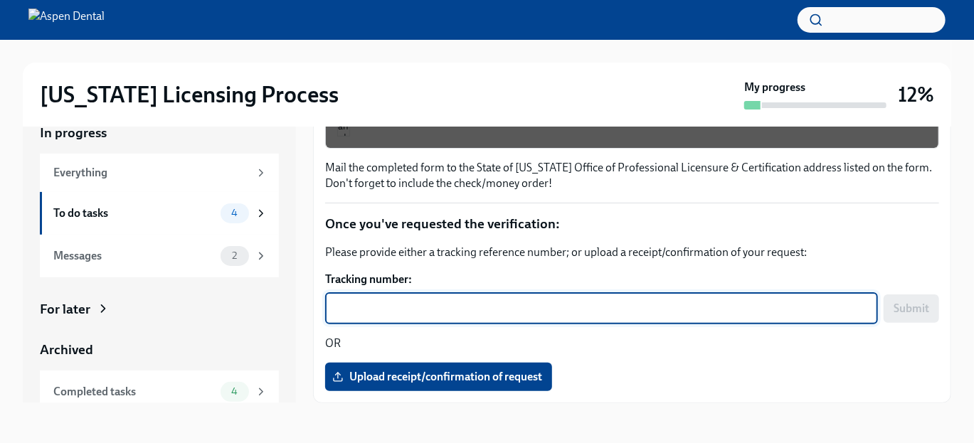
click at [508, 300] on textarea "Tracking number:" at bounding box center [602, 308] width 536 height 17
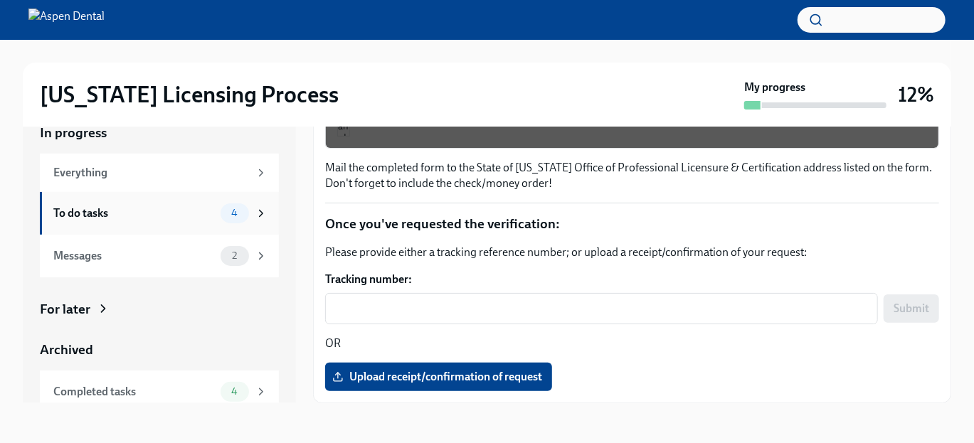
click at [234, 211] on span "4" at bounding box center [234, 213] width 23 height 11
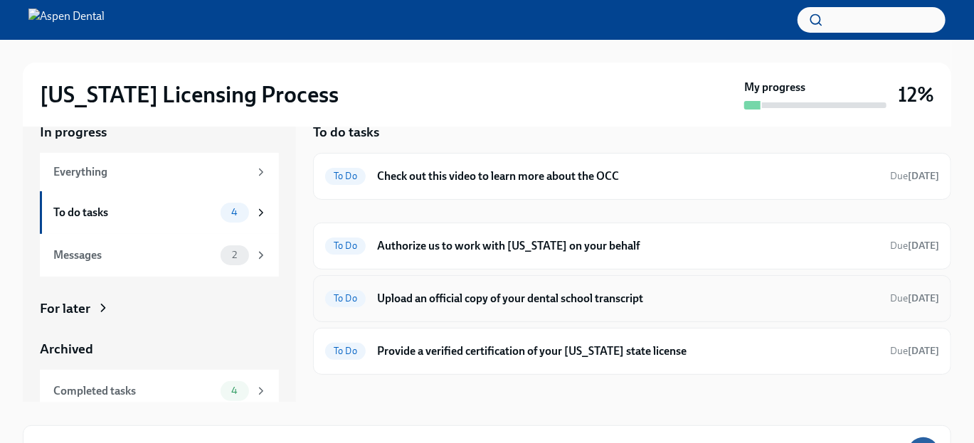
click at [428, 297] on h6 "Upload an official copy of your dental school transcript" at bounding box center [628, 299] width 502 height 16
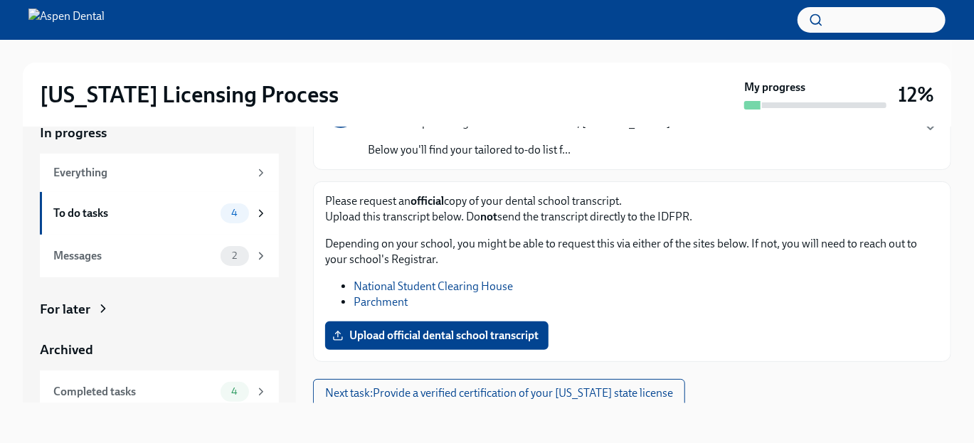
scroll to position [115, 0]
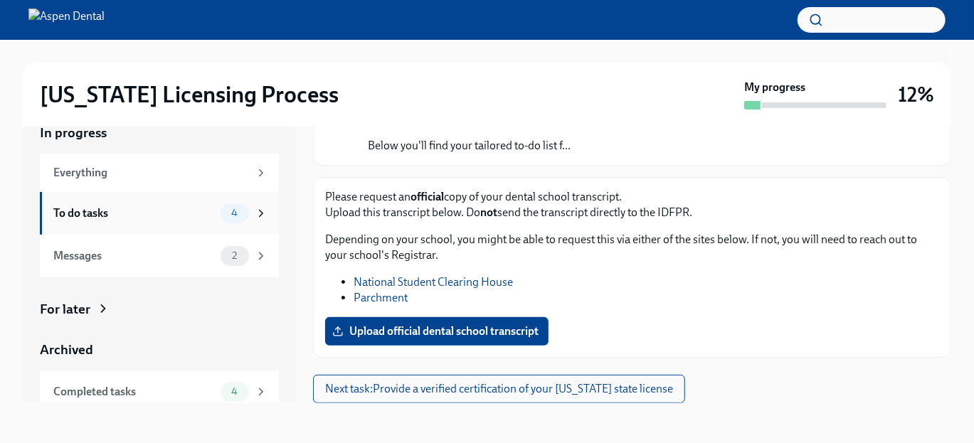
click at [251, 205] on div "4" at bounding box center [244, 214] width 47 height 20
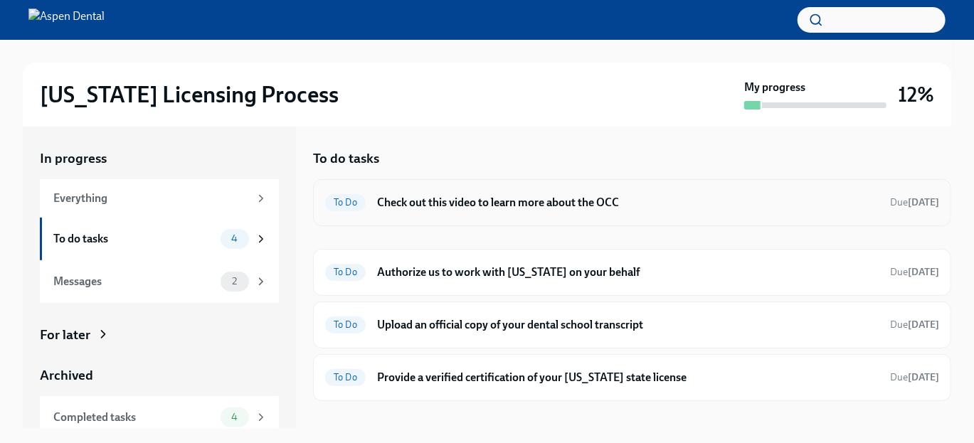
click at [519, 225] on div "To Do Check out this video to learn more about the OCC Due [DATE]" at bounding box center [632, 202] width 638 height 47
click at [523, 206] on h6 "Check out this video to learn more about the OCC" at bounding box center [628, 203] width 502 height 16
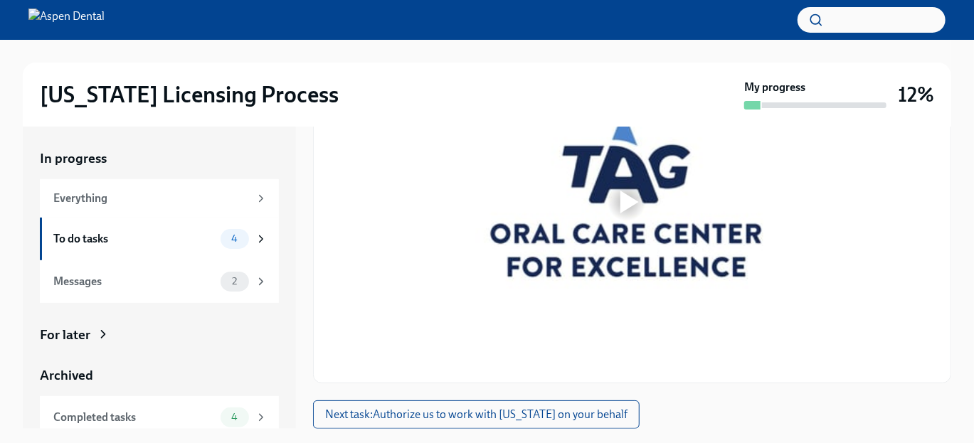
scroll to position [320, 0]
click at [558, 417] on span "Next task : Authorize us to work with [US_STATE] on your behalf" at bounding box center [476, 415] width 302 height 14
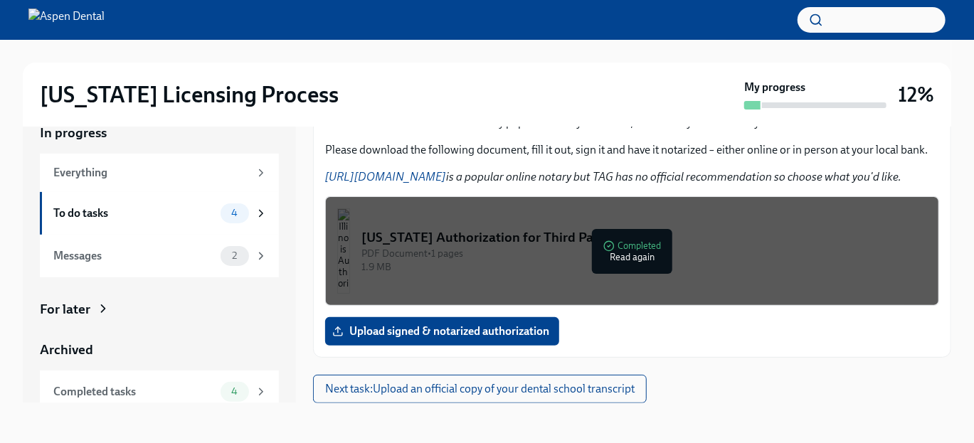
scroll to position [57, 0]
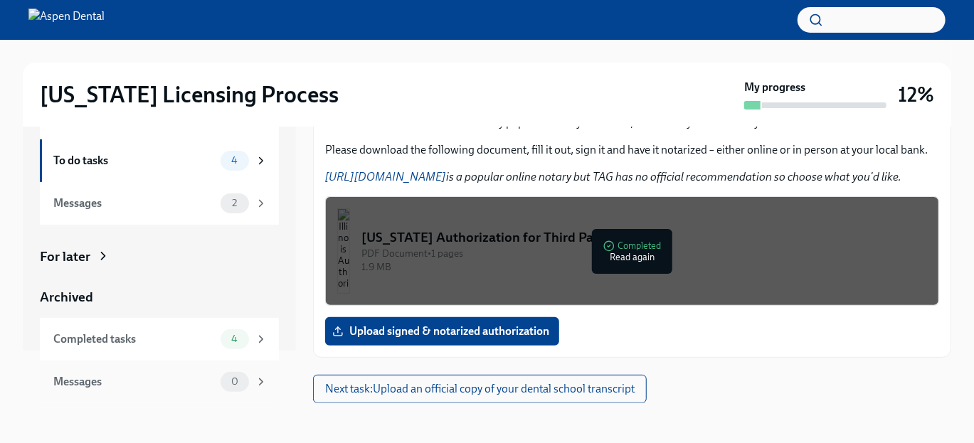
click at [223, 379] on span "0" at bounding box center [235, 381] width 24 height 11
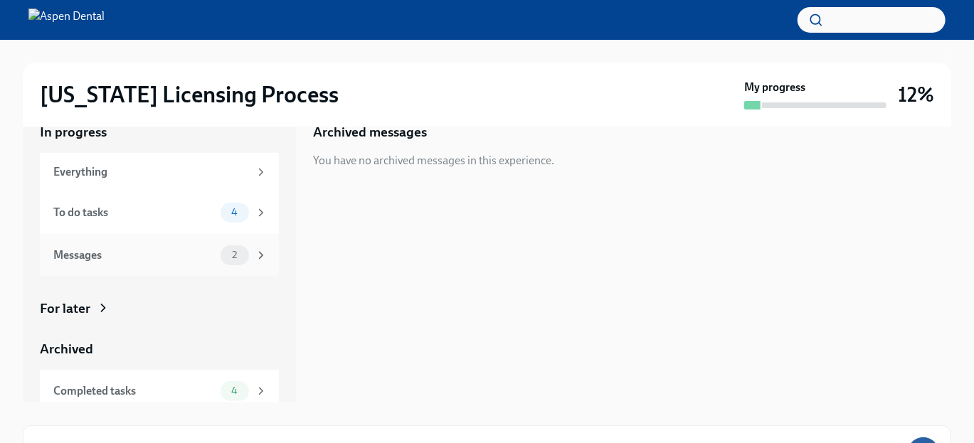
click at [236, 257] on div "2" at bounding box center [235, 256] width 28 height 20
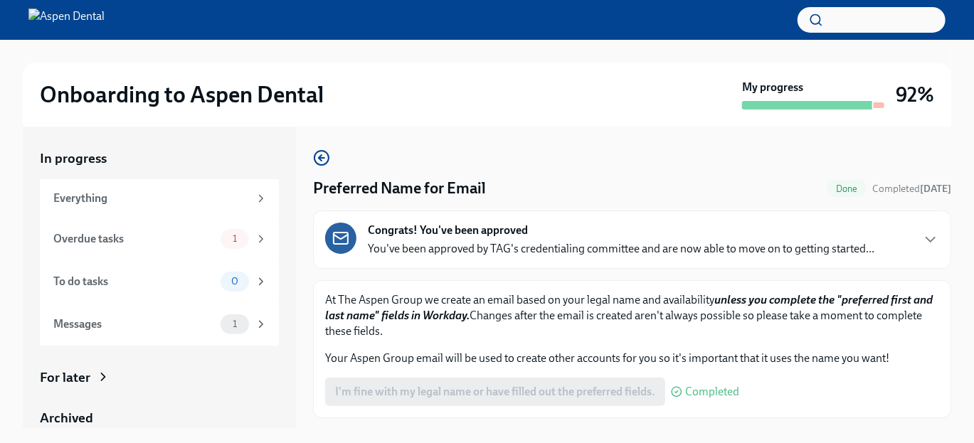
scroll to position [26, 0]
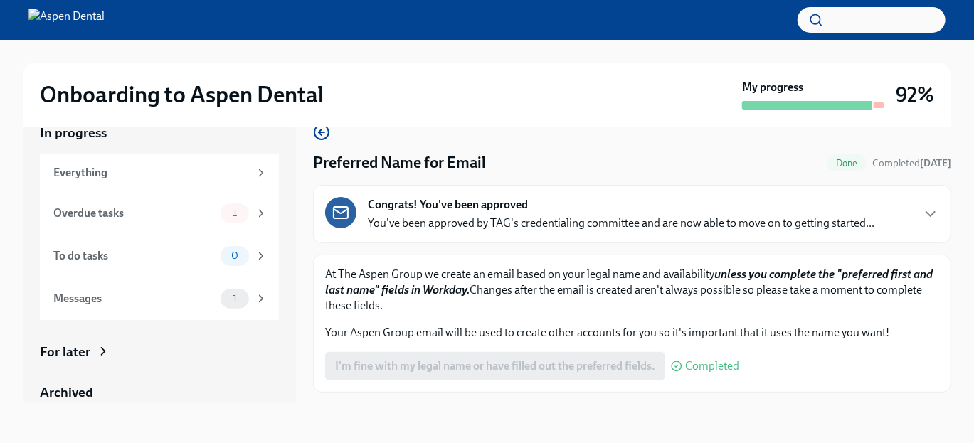
click at [457, 378] on div "I'm fine with my legal name or have filled out the preferred fields. Completed" at bounding box center [532, 366] width 414 height 28
click at [223, 221] on div "1" at bounding box center [235, 214] width 28 height 20
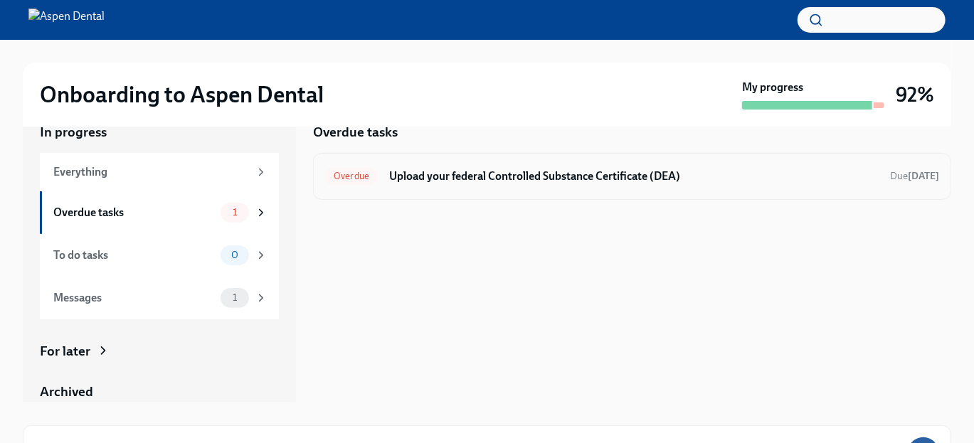
click at [528, 188] on div "Overdue Upload your federal Controlled Substance Certificate (DEA) Due Jul 26th" at bounding box center [632, 176] width 614 height 23
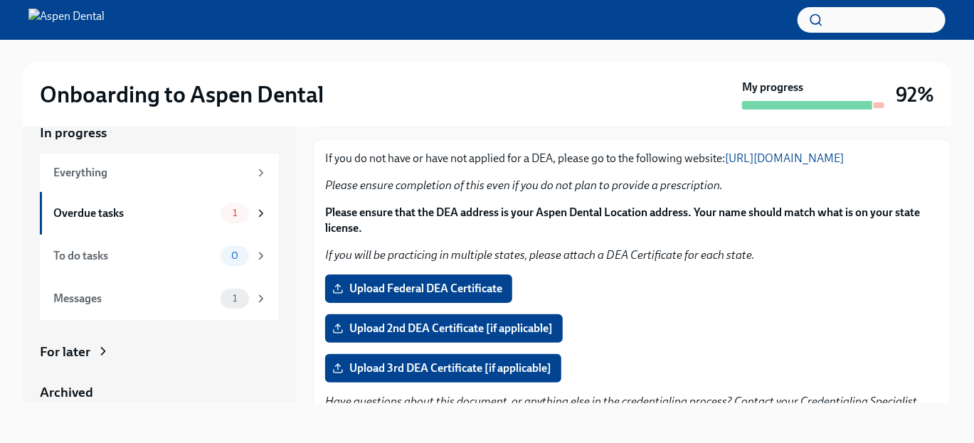
scroll to position [134, 0]
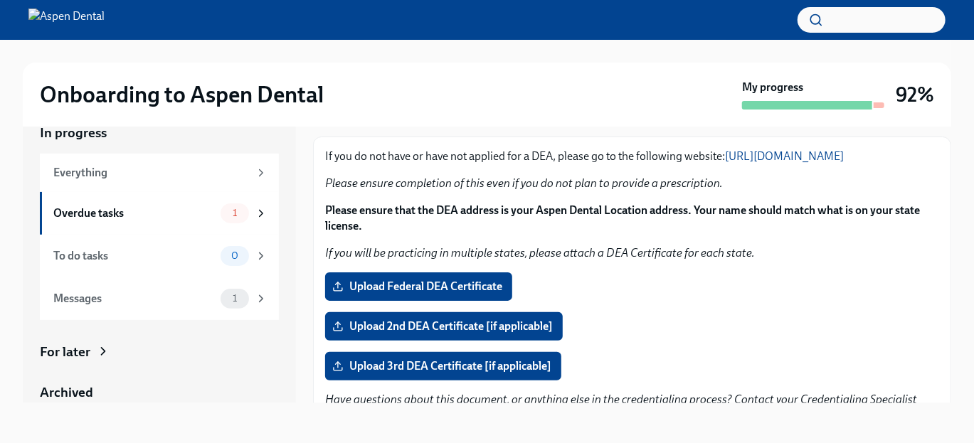
click at [500, 288] on span "Upload Federal DEA Certificate" at bounding box center [418, 287] width 167 height 14
click at [0, 0] on input "Upload Federal DEA Certificate" at bounding box center [0, 0] width 0 height 0
click at [485, 294] on span "Upload Federal DEA Certificate" at bounding box center [418, 287] width 167 height 14
click at [0, 0] on input "Upload Federal DEA Certificate" at bounding box center [0, 0] width 0 height 0
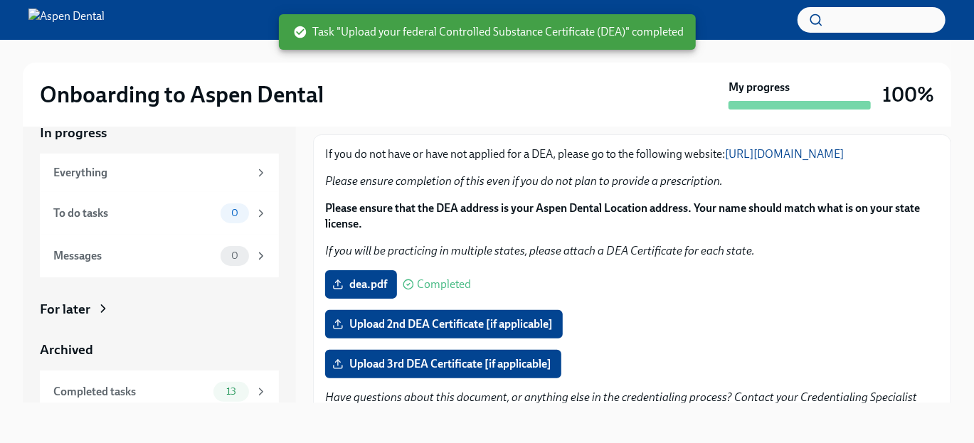
scroll to position [146, 0]
